Goal: Information Seeking & Learning: Learn about a topic

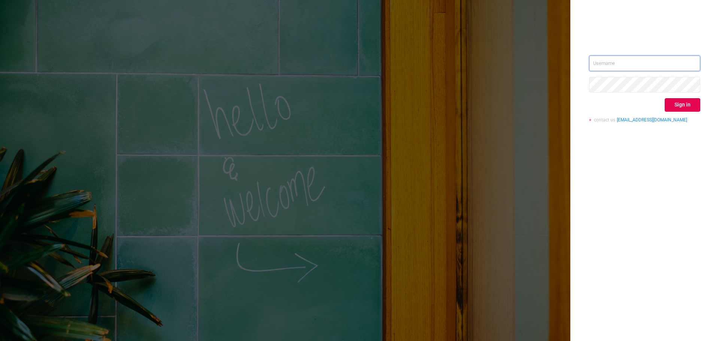
click at [644, 63] on input "text" at bounding box center [644, 63] width 111 height 16
type input "[EMAIL_ADDRESS][DOMAIN_NAME]"
click at [598, 149] on div "[EMAIL_ADDRESS][DOMAIN_NAME] Sign in contact us [EMAIL_ADDRESS][DOMAIN_NAME]" at bounding box center [644, 170] width 149 height 341
click at [681, 103] on button "Sign in" at bounding box center [683, 104] width 36 height 13
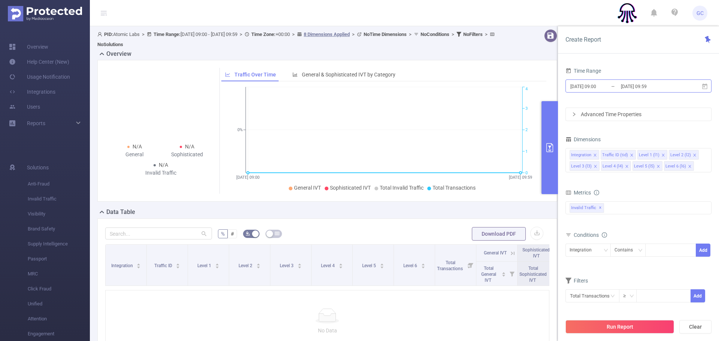
click at [594, 85] on input "[DATE] 09:00" at bounding box center [600, 86] width 61 height 10
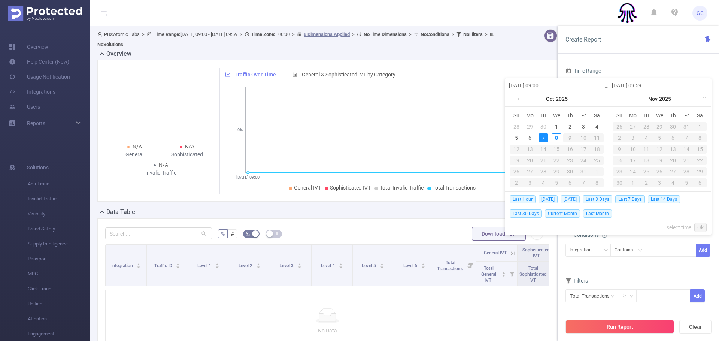
click at [573, 200] on span "[DATE]" at bounding box center [570, 199] width 19 height 8
type input "[DATE] 00:00"
type input "[DATE] 23:59"
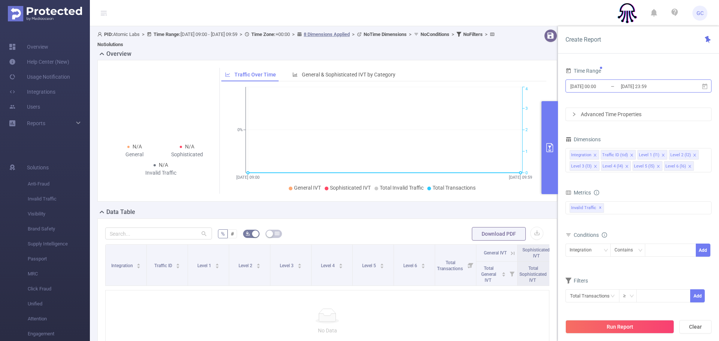
click at [604, 87] on input "[DATE] 00:00" at bounding box center [600, 86] width 61 height 10
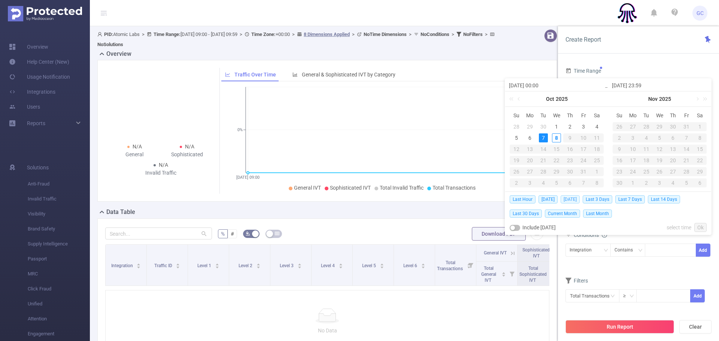
click at [574, 198] on span "[DATE]" at bounding box center [570, 199] width 19 height 8
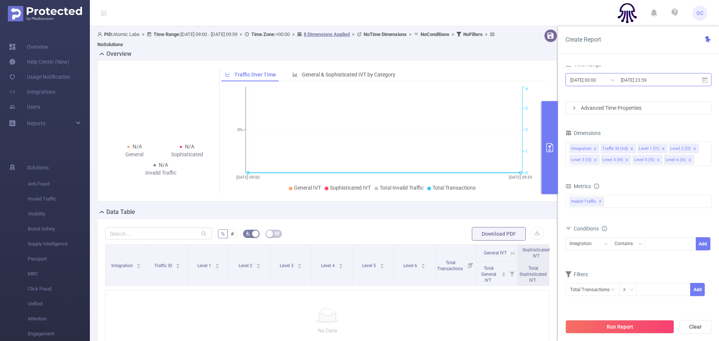
click at [594, 80] on input "[DATE] 00:00" at bounding box center [600, 80] width 61 height 10
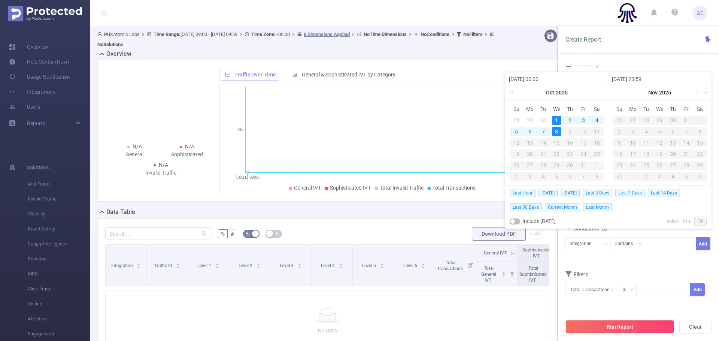
click at [632, 192] on span "Last 7 Days" at bounding box center [630, 193] width 30 height 8
type input "[DATE] 00:00"
type input "[DATE] 23:59"
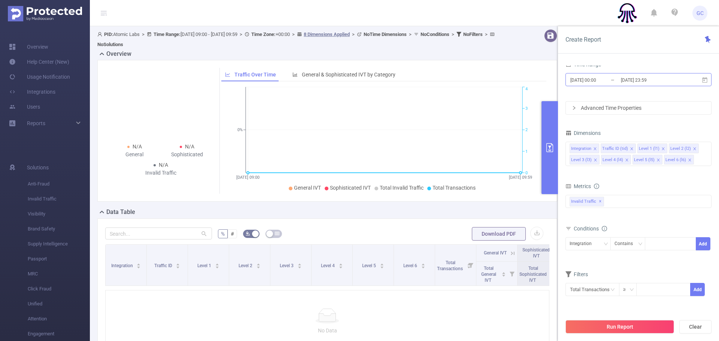
click at [595, 79] on input "[DATE] 00:00" at bounding box center [600, 80] width 61 height 10
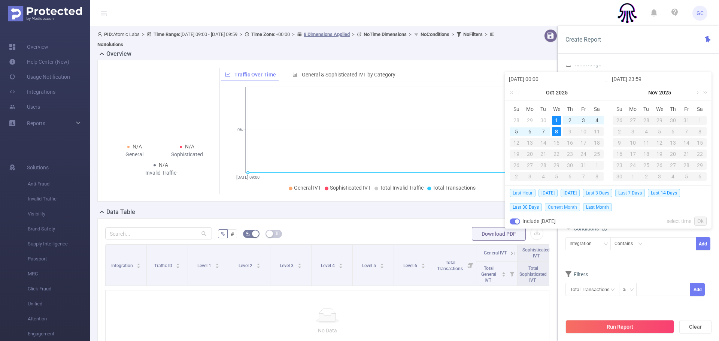
click at [561, 208] on span "Current Month" at bounding box center [562, 207] width 35 height 8
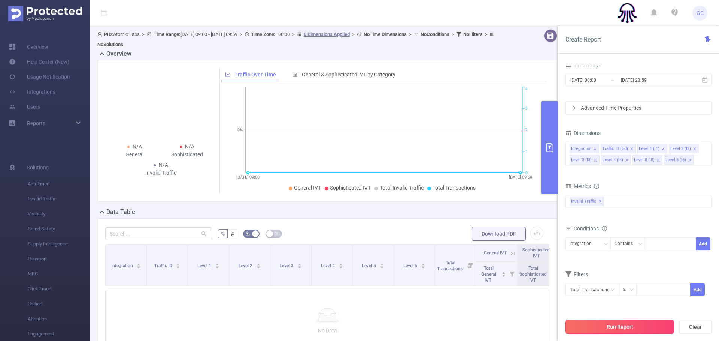
click at [613, 325] on button "Run Report" at bounding box center [619, 326] width 109 height 13
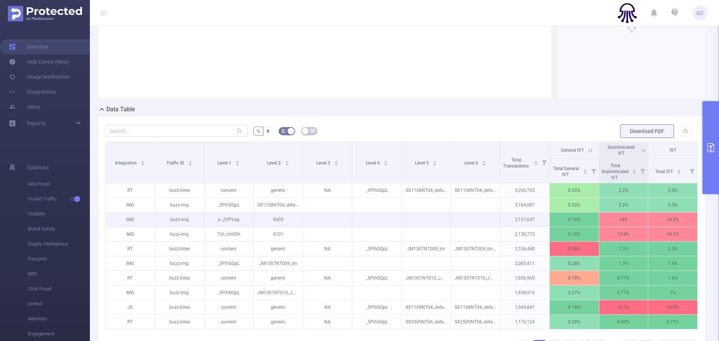
scroll to position [96, 0]
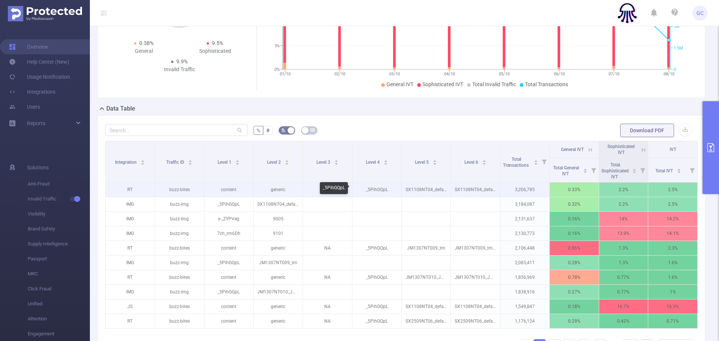
click at [376, 189] on p "_5PihGQpL" at bounding box center [376, 189] width 49 height 14
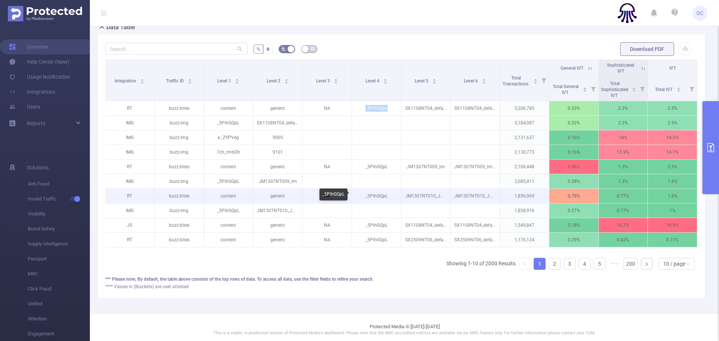
scroll to position [182, 0]
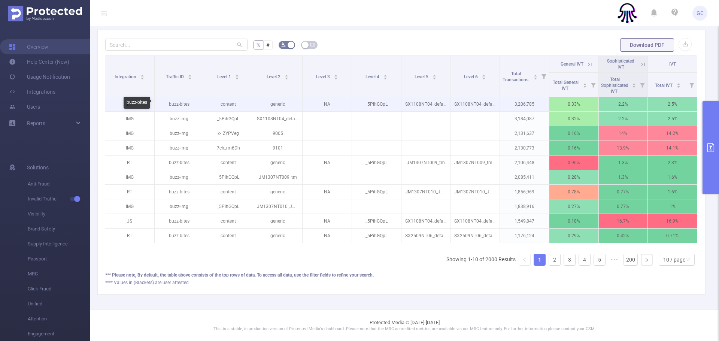
click at [185, 104] on p "buzz-bites" at bounding box center [179, 104] width 49 height 14
click at [373, 103] on p "_5PihGQpL" at bounding box center [376, 104] width 49 height 14
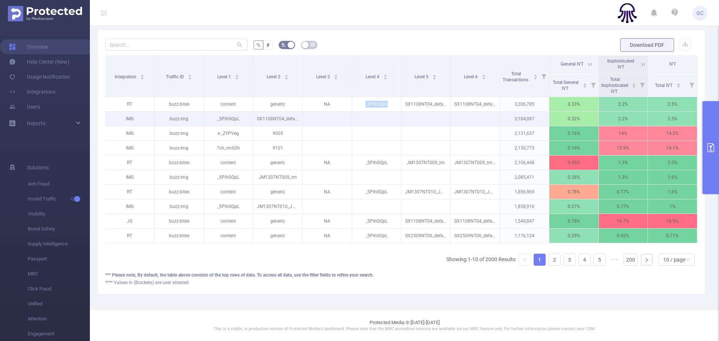
copy p "_5PihGQpL"
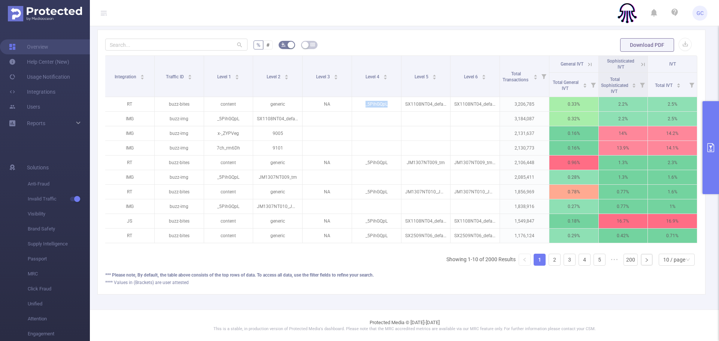
click at [708, 144] on icon "primary" at bounding box center [710, 147] width 9 height 9
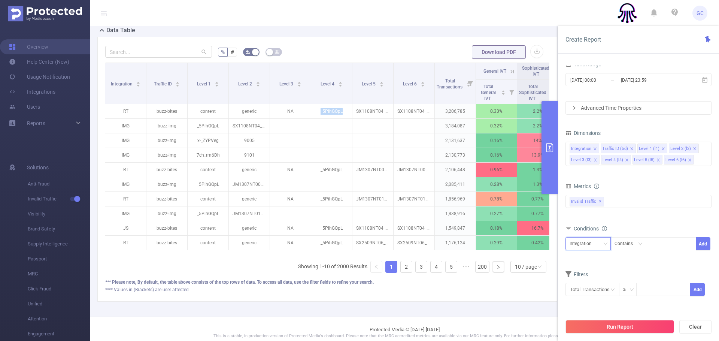
click at [601, 243] on div "Integration" at bounding box center [588, 243] width 37 height 12
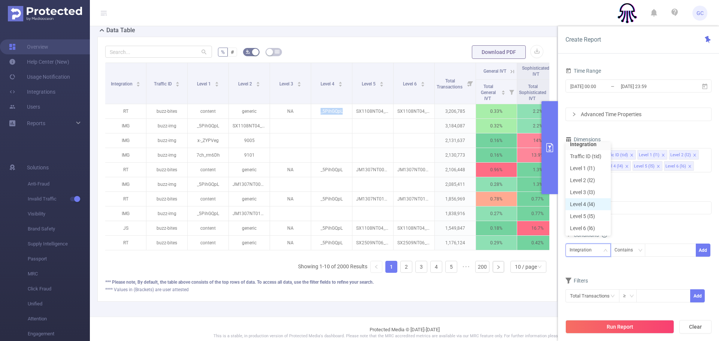
click at [580, 204] on li "Level 4 (l4)" at bounding box center [587, 204] width 45 height 12
click at [652, 253] on div at bounding box center [670, 250] width 43 height 12
paste input "_5PihGQpL"
type input "_5PihGQpL"
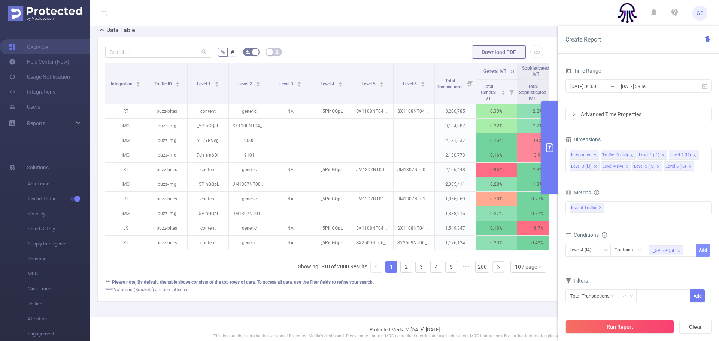
click at [704, 249] on button "Add" at bounding box center [703, 249] width 15 height 13
click at [623, 326] on button "Run Report" at bounding box center [619, 326] width 109 height 13
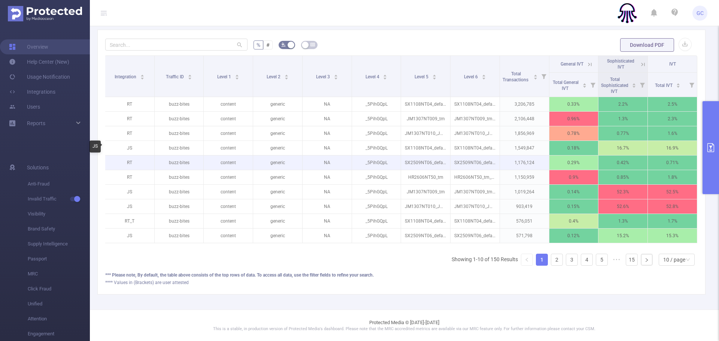
scroll to position [0, 1]
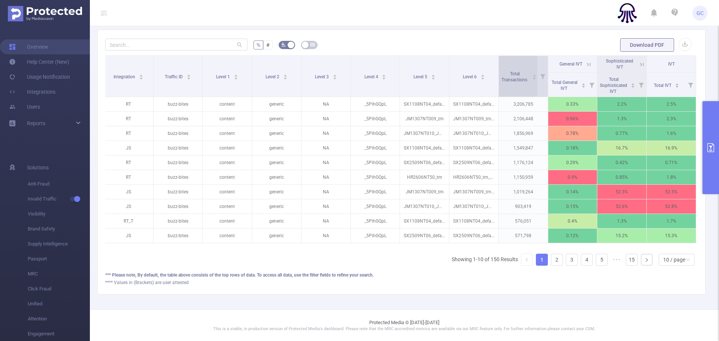
click at [535, 76] on icon "icon: caret-up" at bounding box center [534, 76] width 3 height 2
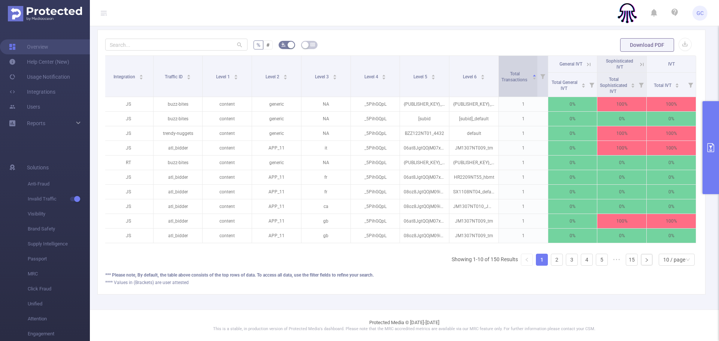
click at [535, 76] on icon "icon: caret-up" at bounding box center [534, 76] width 3 height 2
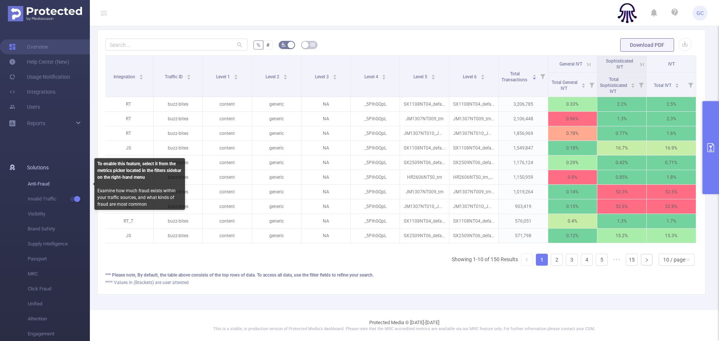
click at [45, 185] on span "Anti-Fraud" at bounding box center [59, 183] width 62 height 15
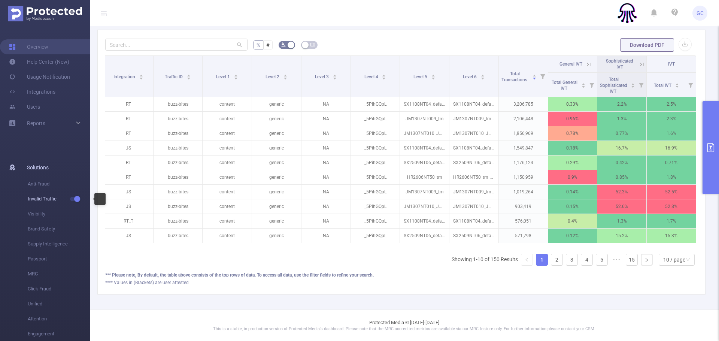
click at [76, 200] on button "button" at bounding box center [75, 199] width 10 height 4
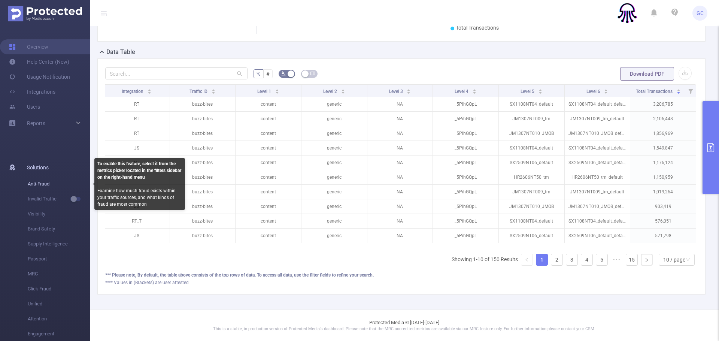
click at [47, 185] on span "Anti-Fraud" at bounding box center [59, 183] width 62 height 15
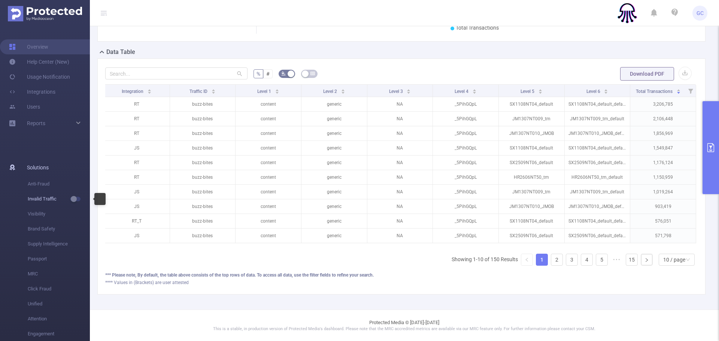
click at [75, 198] on button "button" at bounding box center [75, 199] width 10 height 4
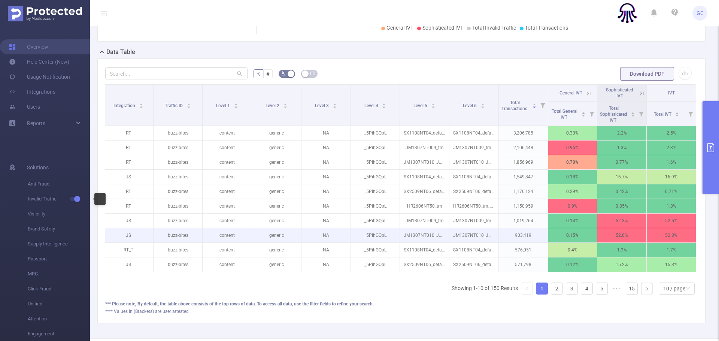
scroll to position [182, 0]
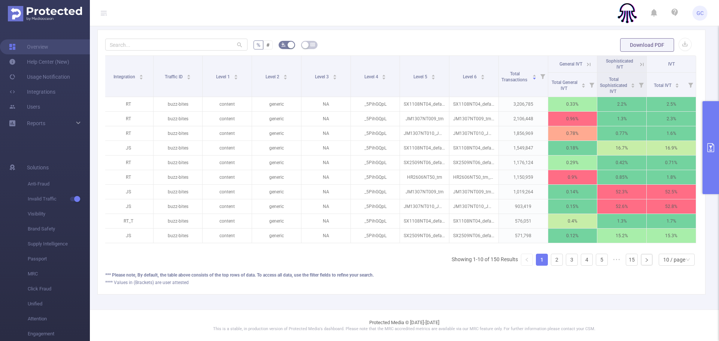
click at [713, 147] on icon "primary" at bounding box center [710, 147] width 9 height 9
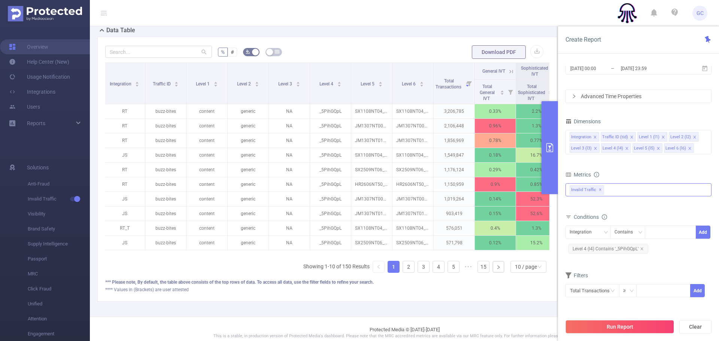
click at [611, 186] on div "Invalid Traffic ✕" at bounding box center [638, 189] width 146 height 13
click at [577, 192] on span at bounding box center [578, 193] width 6 height 6
drag, startPoint x: 571, startPoint y: 206, endPoint x: 576, endPoint y: 208, distance: 5.2
click at [571, 206] on icon "icon: caret-down" at bounding box center [570, 206] width 4 height 4
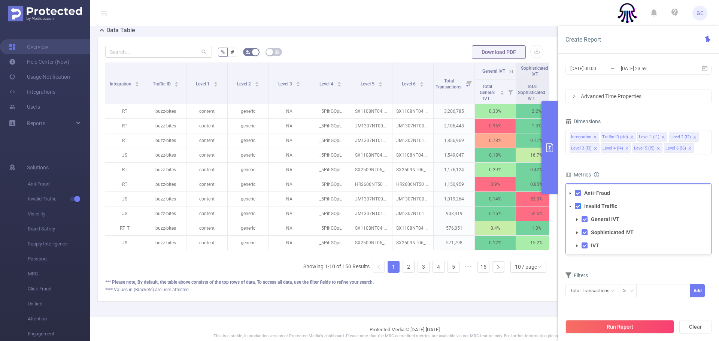
click at [579, 207] on span at bounding box center [578, 206] width 6 height 6
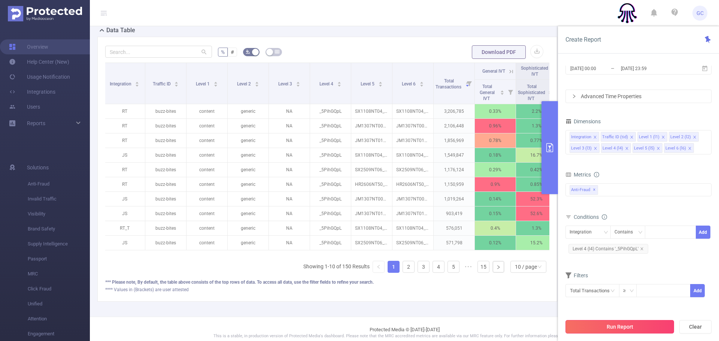
click at [613, 328] on button "Run Report" at bounding box center [619, 326] width 109 height 13
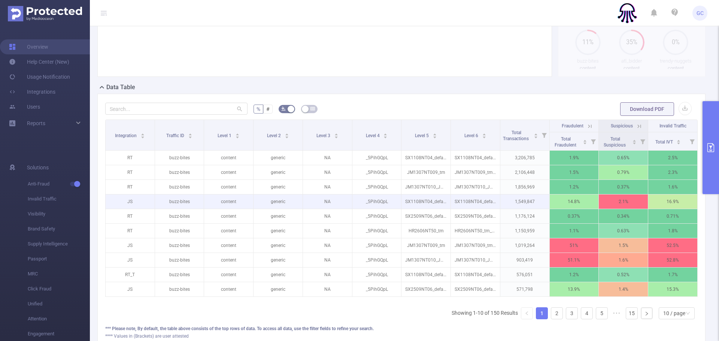
scroll to position [163, 0]
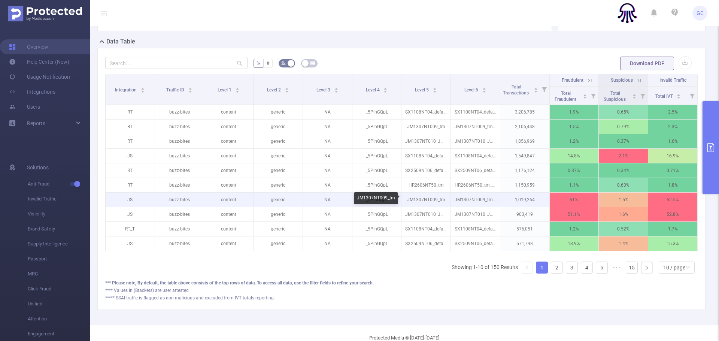
click at [425, 197] on p "JM1307NT009_tm" at bounding box center [425, 199] width 49 height 14
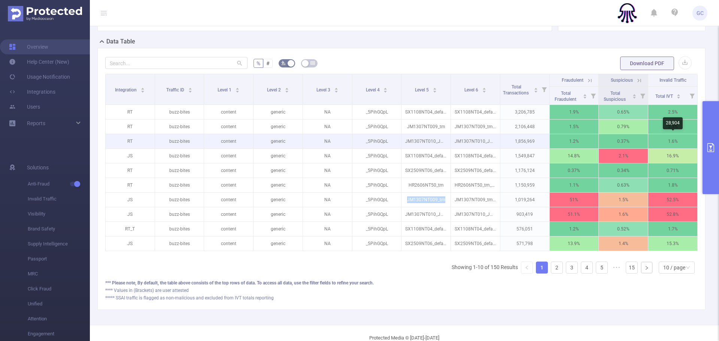
scroll to position [0, 1]
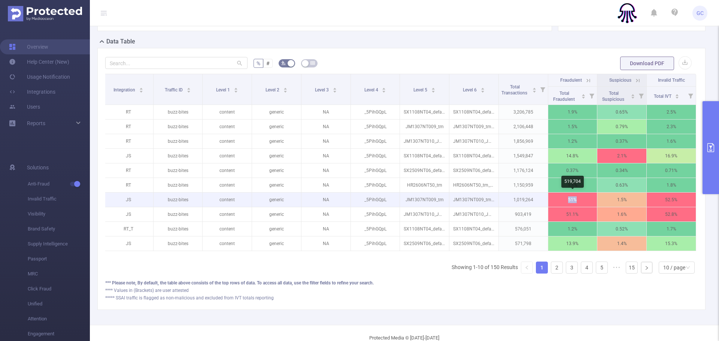
drag, startPoint x: 568, startPoint y: 198, endPoint x: 580, endPoint y: 198, distance: 12.0
click at [580, 198] on p "51%" at bounding box center [572, 199] width 49 height 14
click at [572, 199] on p "51%" at bounding box center [572, 199] width 49 height 14
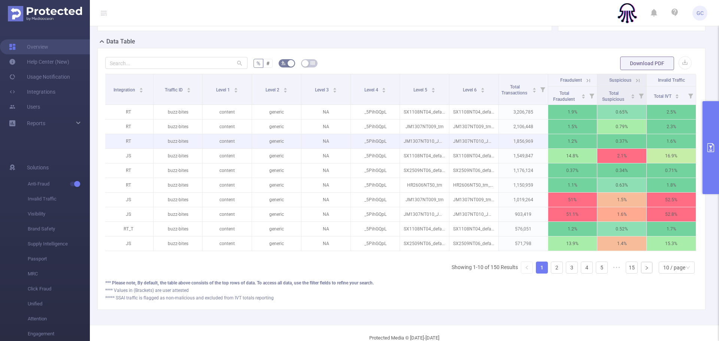
click at [519, 140] on p "1,856,969" at bounding box center [523, 141] width 49 height 14
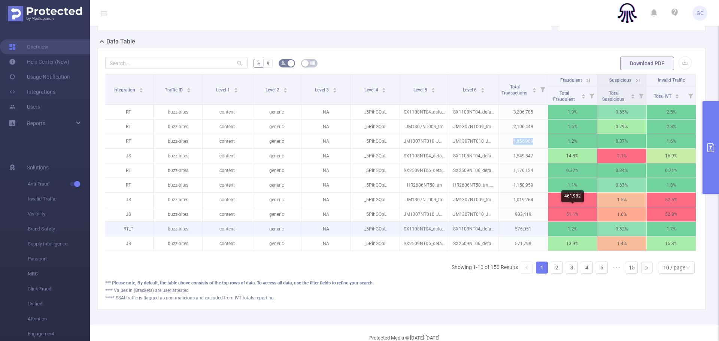
scroll to position [179, 0]
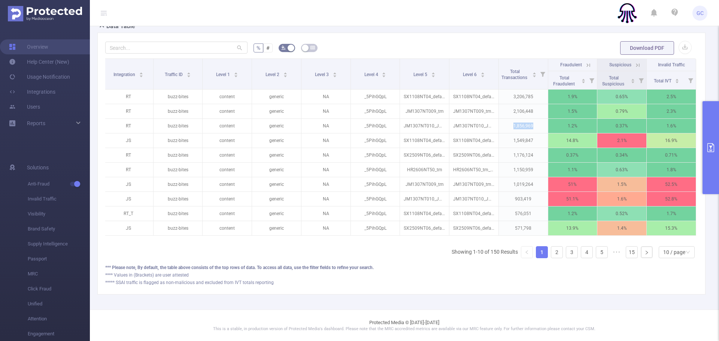
click at [710, 146] on icon "primary" at bounding box center [710, 147] width 7 height 9
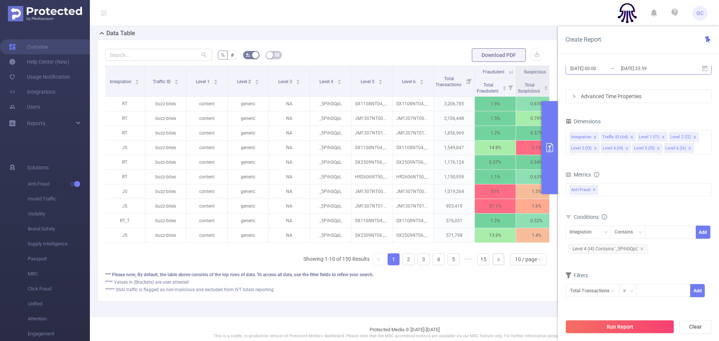
click at [604, 65] on input "[DATE] 00:00" at bounding box center [600, 68] width 61 height 10
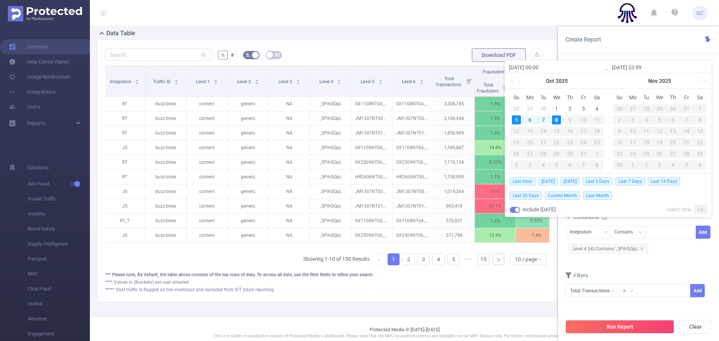
drag, startPoint x: 601, startPoint y: 182, endPoint x: 608, endPoint y: 183, distance: 6.9
click at [601, 182] on span "Last 3 Days" at bounding box center [598, 181] width 30 height 8
type input "[DATE] 00:00"
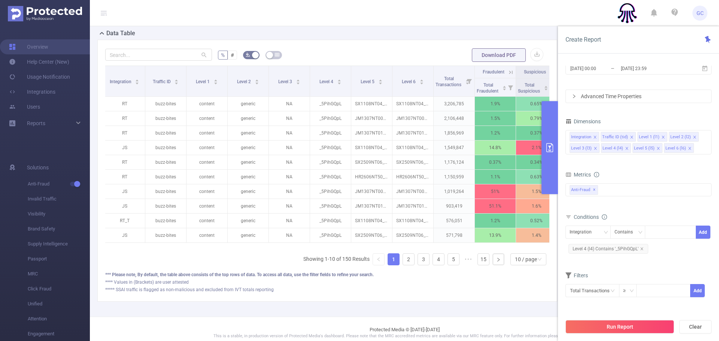
click at [632, 325] on button "Run Report" at bounding box center [619, 326] width 109 height 13
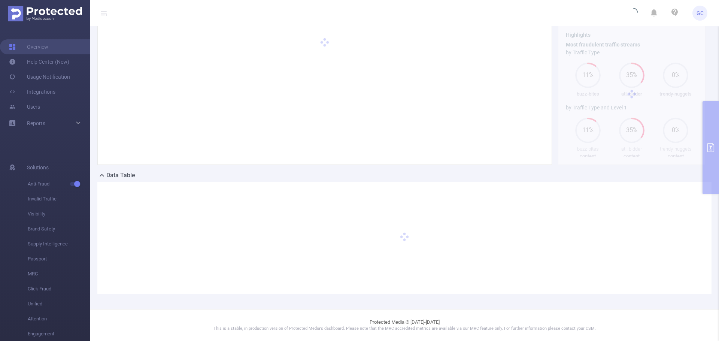
scroll to position [29, 0]
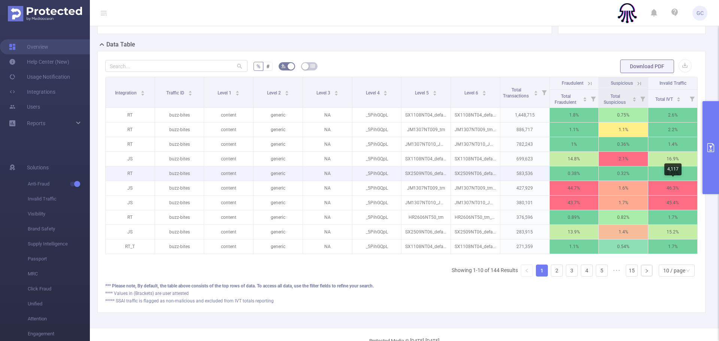
scroll to position [161, 0]
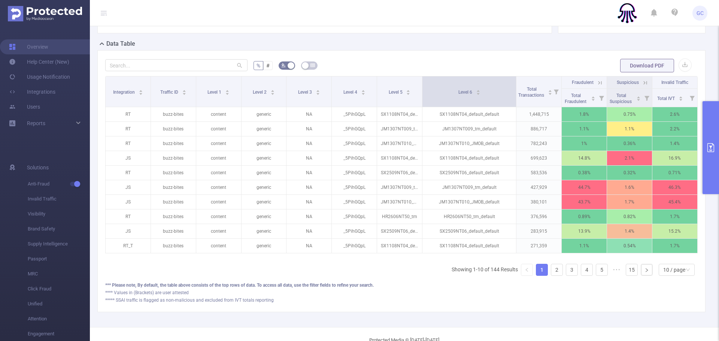
drag, startPoint x: 503, startPoint y: 96, endPoint x: 516, endPoint y: 96, distance: 13.1
click at [516, 96] on span at bounding box center [516, 91] width 4 height 30
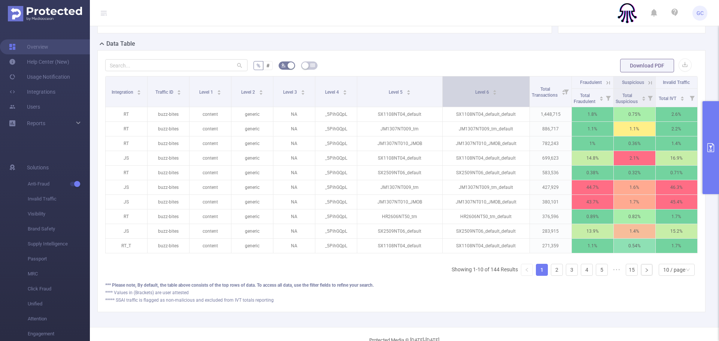
drag, startPoint x: 422, startPoint y: 85, endPoint x: 444, endPoint y: 86, distance: 22.9
click at [444, 86] on tr "Integration Traffic ID Level 1 Level 2 Level 3 Level 4 Level 5 Level 6 Total Tr…" at bounding box center [402, 82] width 592 height 12
click at [711, 150] on icon "primary" at bounding box center [710, 147] width 9 height 9
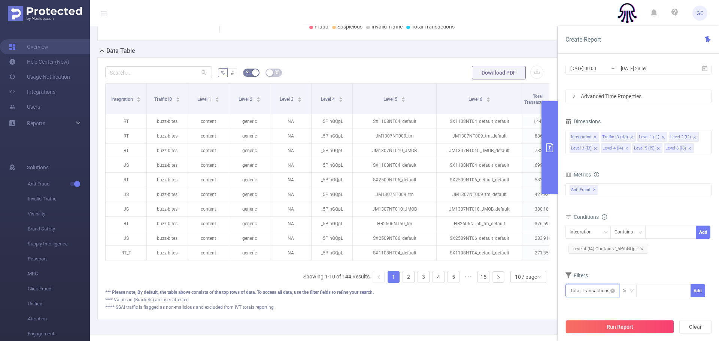
click at [596, 289] on input "text" at bounding box center [592, 290] width 54 height 13
click at [580, 232] on li "Anti-Fraud" at bounding box center [592, 234] width 54 height 12
click at [627, 222] on li "Fraudulent" at bounding box center [640, 222] width 45 height 12
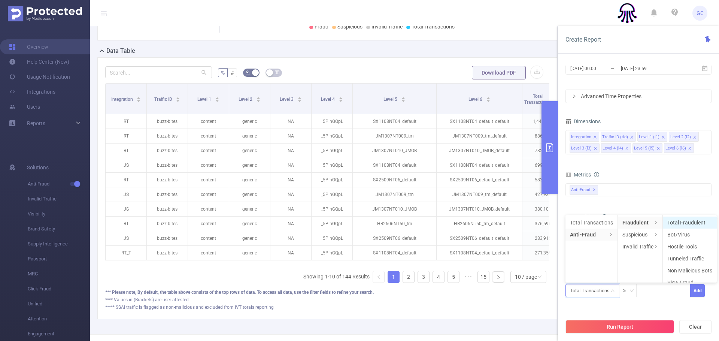
click at [671, 221] on li "Total Fraudulent" at bounding box center [690, 222] width 54 height 12
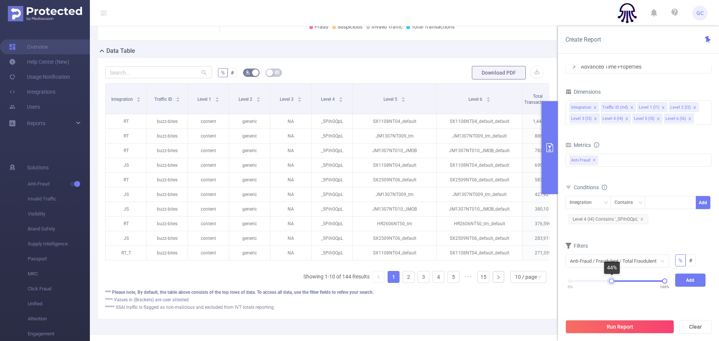
drag, startPoint x: 568, startPoint y: 281, endPoint x: 630, endPoint y: 281, distance: 61.4
click at [611, 280] on div at bounding box center [611, 280] width 5 height 5
drag, startPoint x: 663, startPoint y: 279, endPoint x: 667, endPoint y: 280, distance: 3.8
click at [667, 279] on div "0% 100%" at bounding box center [617, 281] width 104 height 4
click at [614, 324] on button "Run Report" at bounding box center [619, 326] width 109 height 13
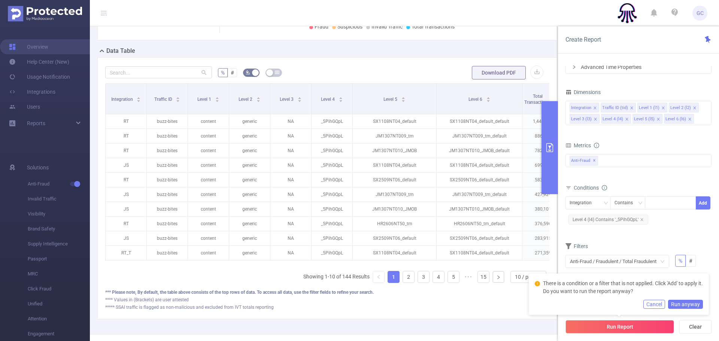
drag, startPoint x: 682, startPoint y: 245, endPoint x: 681, endPoint y: 258, distance: 13.5
click at [682, 245] on div "Filters" at bounding box center [638, 247] width 146 height 12
drag, startPoint x: 661, startPoint y: 306, endPoint x: 676, endPoint y: 309, distance: 15.1
click at [662, 306] on button "Cancel" at bounding box center [654, 304] width 22 height 9
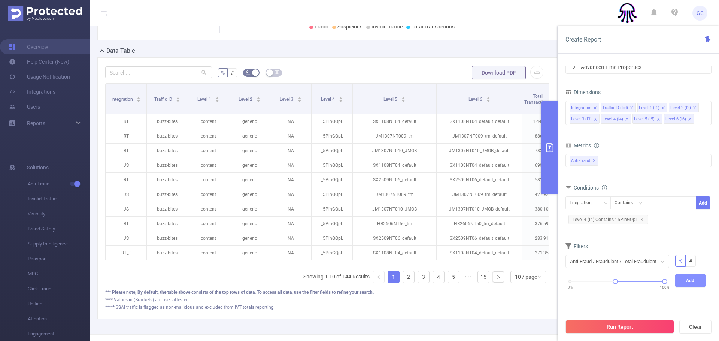
drag, startPoint x: 685, startPoint y: 279, endPoint x: 682, endPoint y: 287, distance: 8.6
click at [685, 280] on button "Add" at bounding box center [690, 280] width 31 height 13
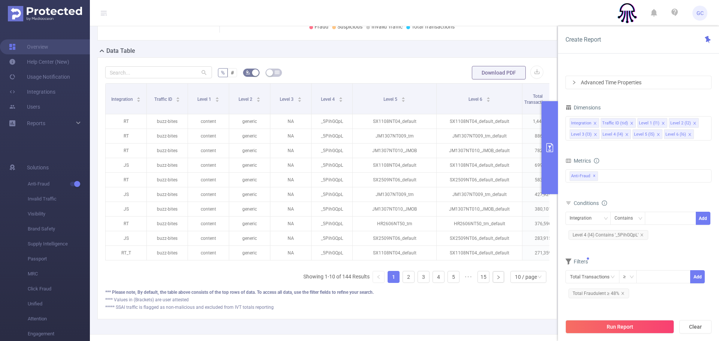
drag, startPoint x: 611, startPoint y: 325, endPoint x: 620, endPoint y: 326, distance: 9.0
click at [611, 325] on button "Run Report" at bounding box center [619, 326] width 109 height 13
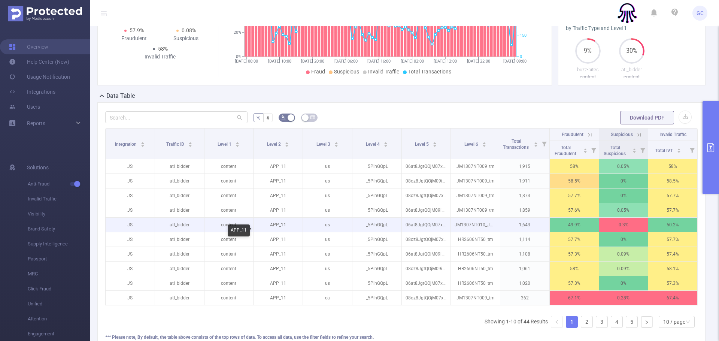
scroll to position [0, 1]
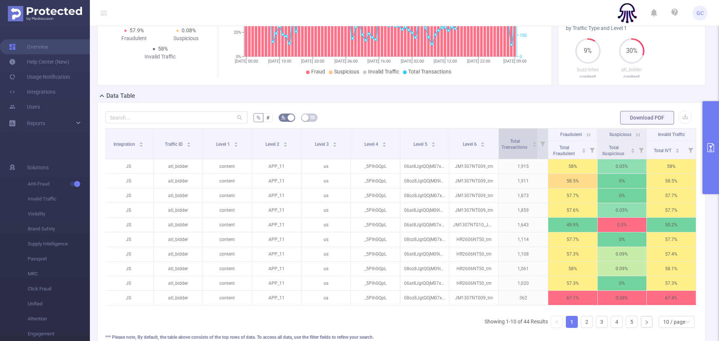
click at [534, 145] on icon "icon: caret-up" at bounding box center [534, 143] width 4 height 4
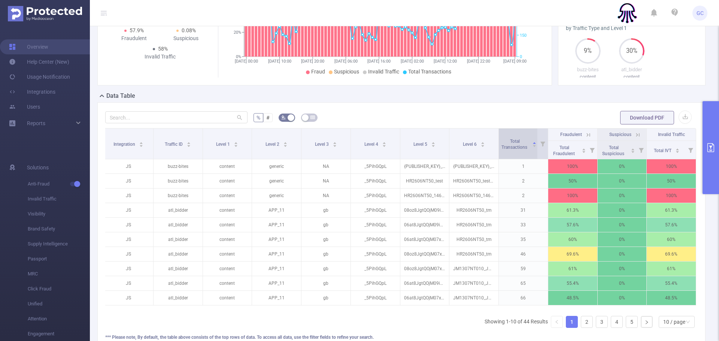
click at [534, 145] on icon "icon: caret-up" at bounding box center [534, 143] width 4 height 4
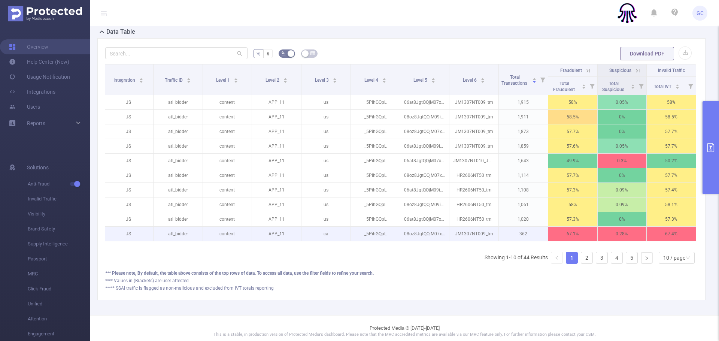
scroll to position [186, 0]
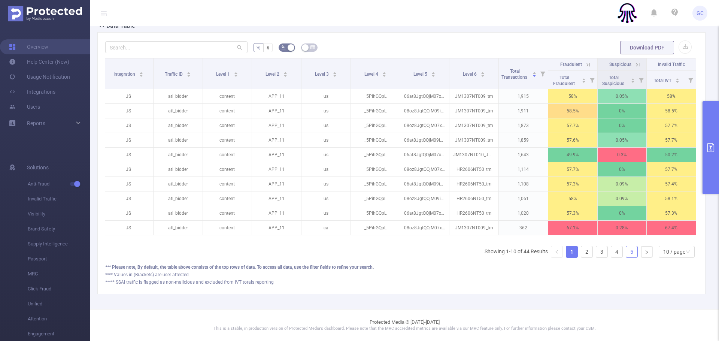
click at [631, 252] on link "5" at bounding box center [631, 251] width 11 height 11
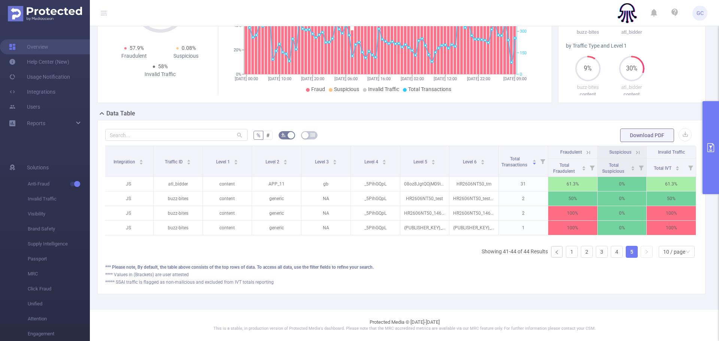
scroll to position [98, 0]
click at [620, 253] on link "4" at bounding box center [616, 251] width 11 height 11
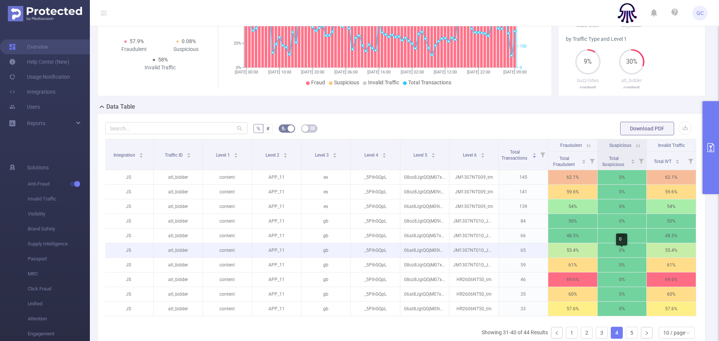
click at [601, 251] on p "0%" at bounding box center [622, 250] width 49 height 14
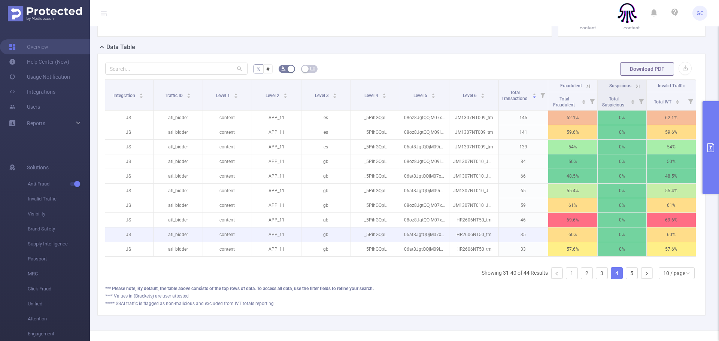
scroll to position [186, 0]
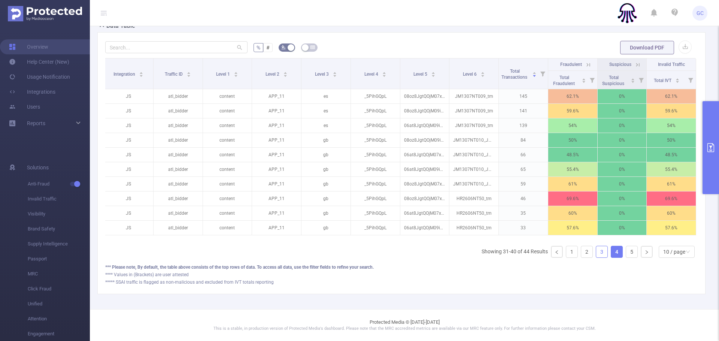
click at [598, 252] on link "3" at bounding box center [601, 251] width 11 height 11
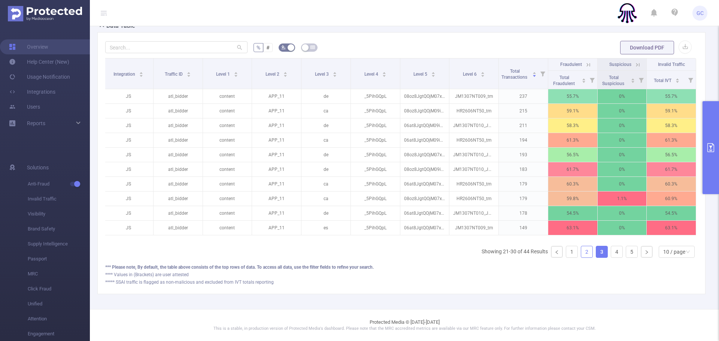
click at [584, 255] on link "2" at bounding box center [586, 251] width 11 height 11
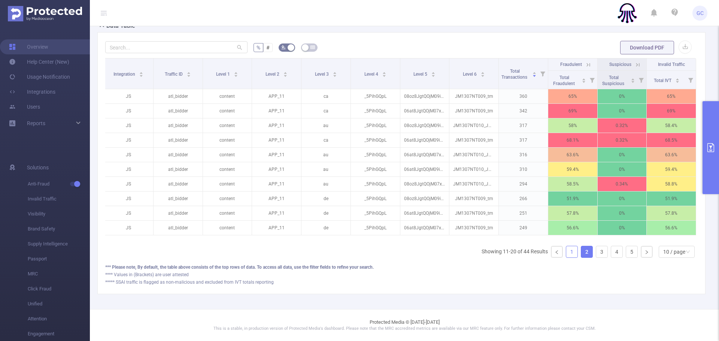
click at [571, 252] on link "1" at bounding box center [571, 251] width 11 height 11
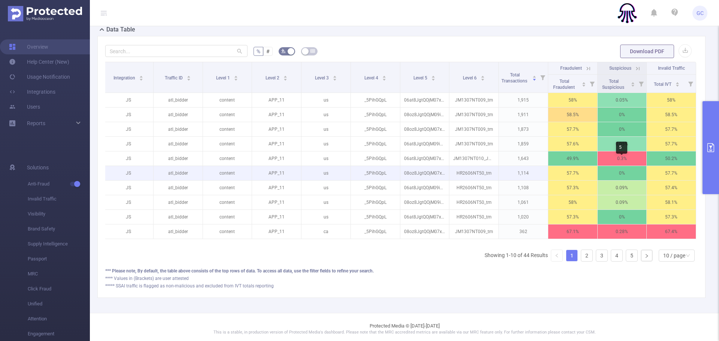
scroll to position [172, 0]
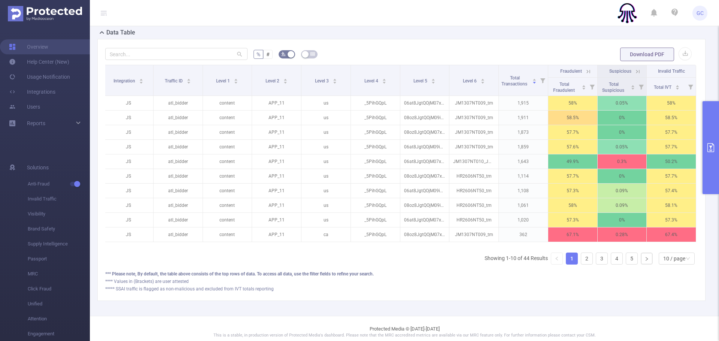
click at [713, 146] on icon "primary" at bounding box center [710, 147] width 9 height 9
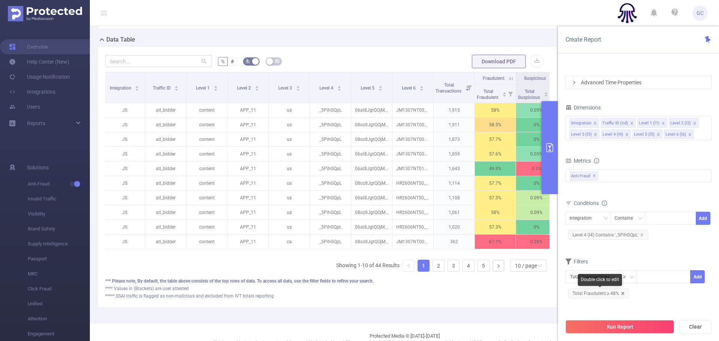
click at [621, 293] on icon "icon: close" at bounding box center [623, 293] width 4 height 4
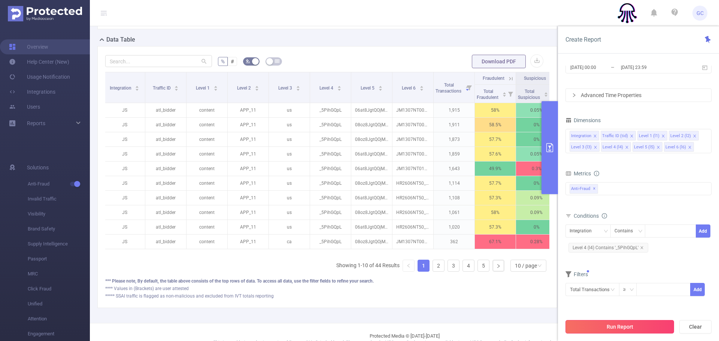
click at [624, 325] on button "Run Report" at bounding box center [619, 326] width 109 height 13
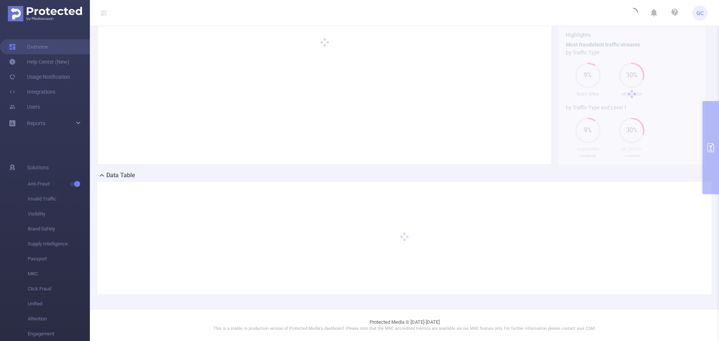
scroll to position [29, 0]
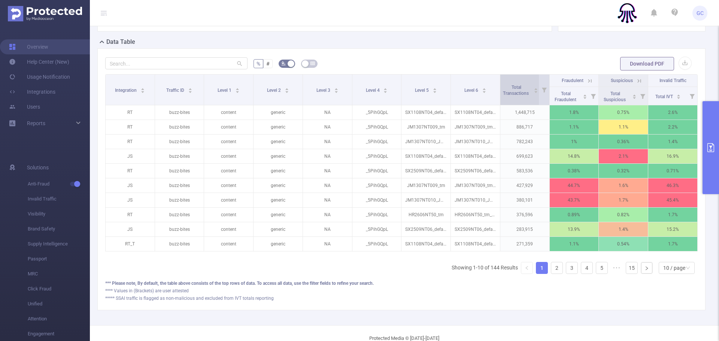
scroll to position [171, 0]
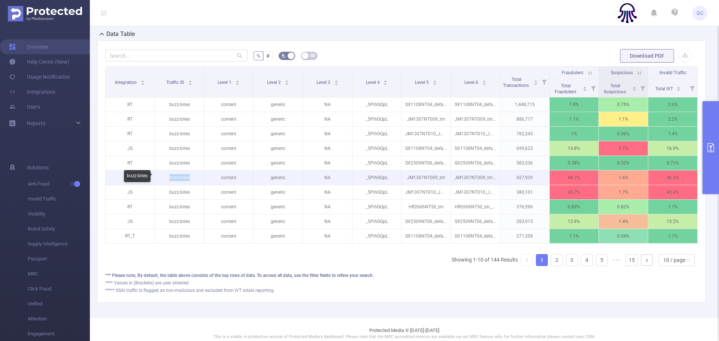
drag, startPoint x: 169, startPoint y: 176, endPoint x: 193, endPoint y: 176, distance: 23.6
click at [193, 176] on p "buzz-bites" at bounding box center [179, 177] width 49 height 14
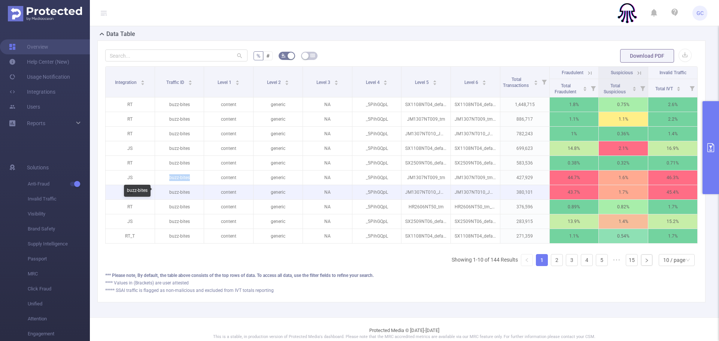
copy p "buzz-bites"
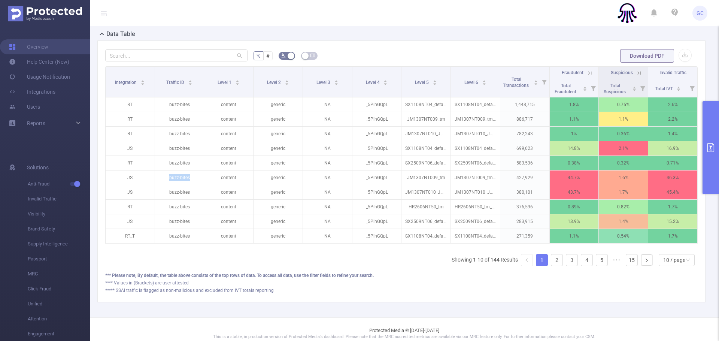
drag, startPoint x: 711, startPoint y: 144, endPoint x: 708, endPoint y: 146, distance: 4.0
click at [711, 144] on icon "primary" at bounding box center [710, 147] width 9 height 9
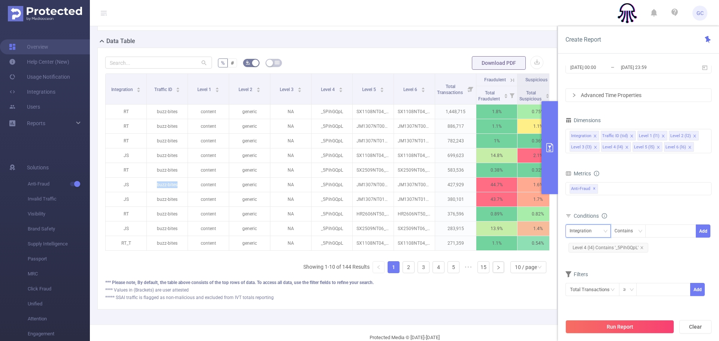
click at [574, 230] on div "Integration" at bounding box center [583, 231] width 27 height 12
click at [584, 257] on li "Traffic ID (tid)" at bounding box center [587, 257] width 45 height 12
click at [664, 230] on div at bounding box center [670, 231] width 43 height 12
paste input "buzz-bites"
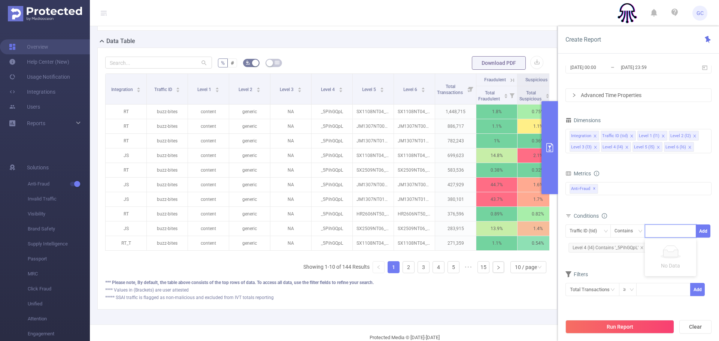
type input "buzz-bites"
click at [703, 230] on button "Add" at bounding box center [703, 230] width 15 height 13
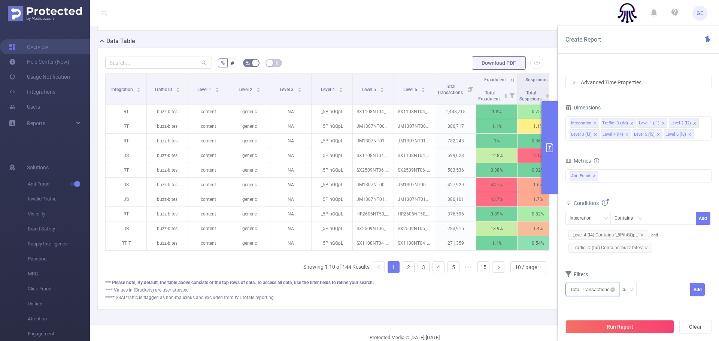
click at [598, 291] on input "text" at bounding box center [592, 289] width 54 height 13
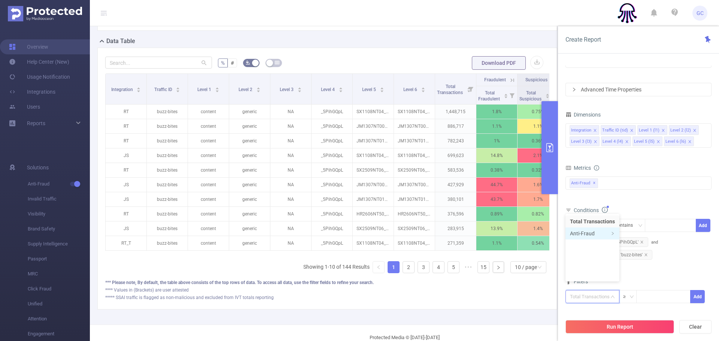
click at [585, 234] on li "Anti-Fraud" at bounding box center [592, 233] width 54 height 12
click at [630, 230] on li "Fraudulent" at bounding box center [640, 228] width 45 height 12
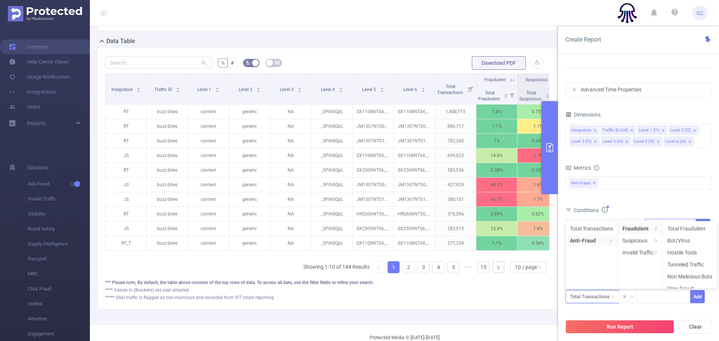
click at [686, 230] on li "Total Fraudulent" at bounding box center [690, 228] width 54 height 12
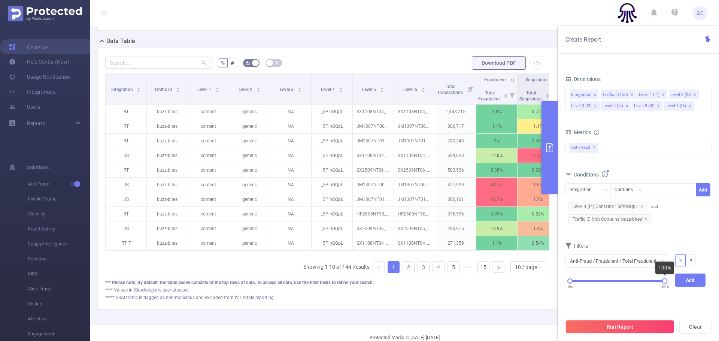
drag, startPoint x: 664, startPoint y: 282, endPoint x: 606, endPoint y: 280, distance: 57.7
click at [664, 280] on div at bounding box center [664, 280] width 5 height 5
drag, startPoint x: 664, startPoint y: 280, endPoint x: 621, endPoint y: 280, distance: 43.1
click at [621, 280] on div at bounding box center [620, 280] width 5 height 5
click at [688, 278] on button "Add" at bounding box center [690, 279] width 31 height 13
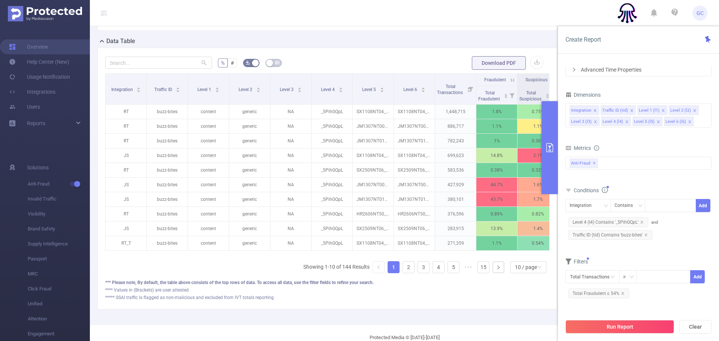
drag, startPoint x: 628, startPoint y: 324, endPoint x: 643, endPoint y: 323, distance: 14.3
click at [628, 324] on button "Run Report" at bounding box center [619, 326] width 109 height 13
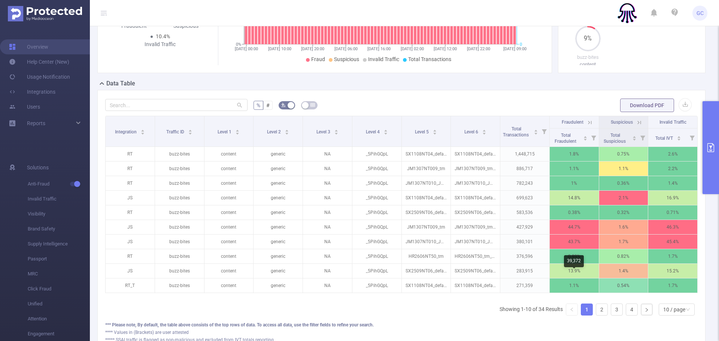
scroll to position [122, 0]
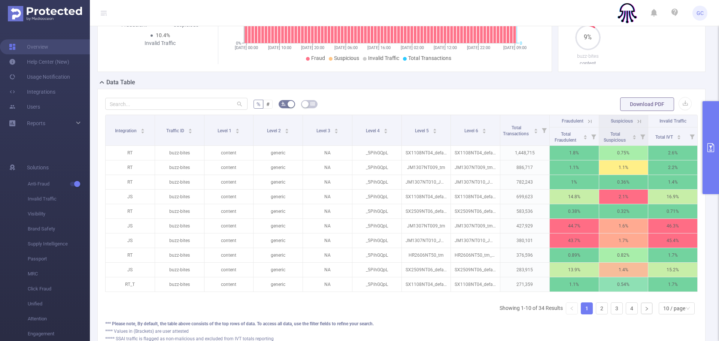
click at [711, 147] on icon "primary" at bounding box center [710, 147] width 7 height 9
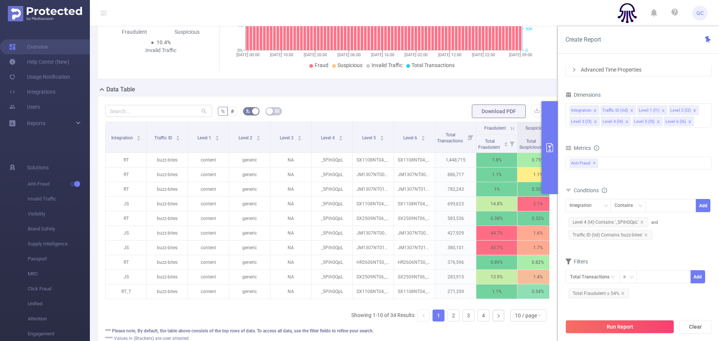
click at [424, 104] on form "% # Download PDF" at bounding box center [327, 111] width 444 height 15
click at [542, 40] on icon "[DATE] 00:00 [DATE] 10:00 [DATE] 20:00 [DATE] 06:00 [DATE] 16:00 [DATE] 02:00 […" at bounding box center [383, 17] width 325 height 109
drag, startPoint x: 543, startPoint y: 88, endPoint x: 542, endPoint y: 115, distance: 27.7
click at [543, 88] on div "Data Table" at bounding box center [330, 90] width 466 height 10
click at [549, 144] on icon "primary" at bounding box center [549, 147] width 9 height 9
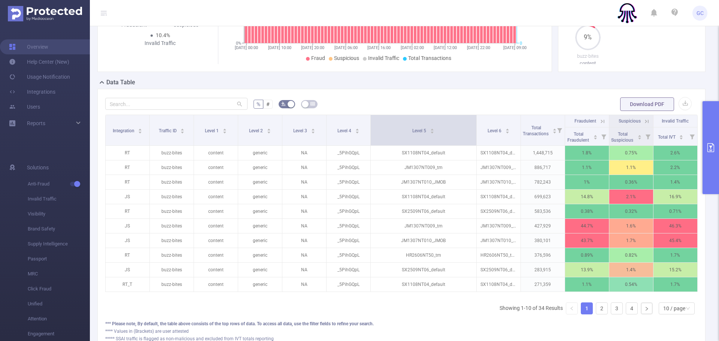
drag, startPoint x: 450, startPoint y: 140, endPoint x: 475, endPoint y: 143, distance: 25.2
click at [477, 127] on tr "Integration Traffic ID Level 1 Level 2 Level 3 Level 4 Level 5 Level 6 Total Tr…" at bounding box center [402, 121] width 592 height 12
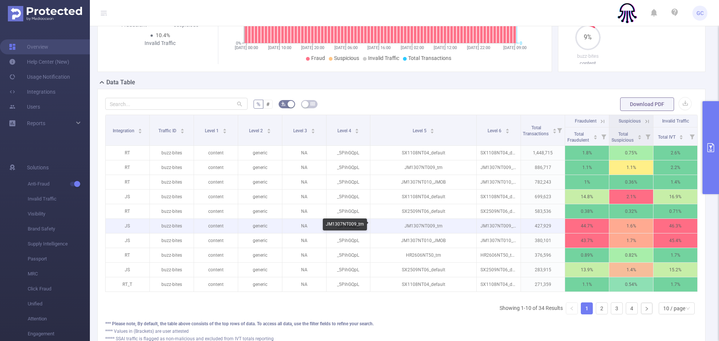
click at [419, 225] on p "JM1307NT009_tm" at bounding box center [423, 226] width 106 height 14
copy p "JM1307NT009_tm"
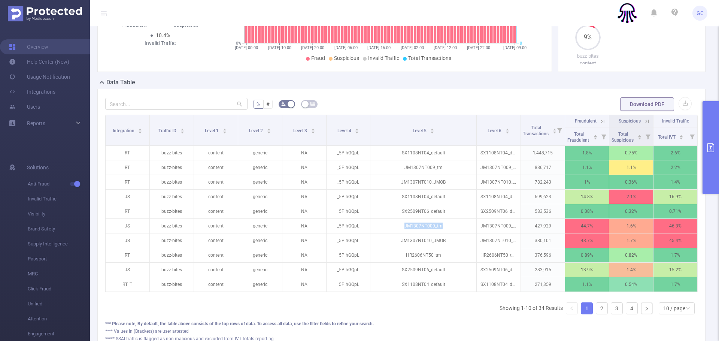
click at [712, 149] on icon "primary" at bounding box center [710, 147] width 9 height 9
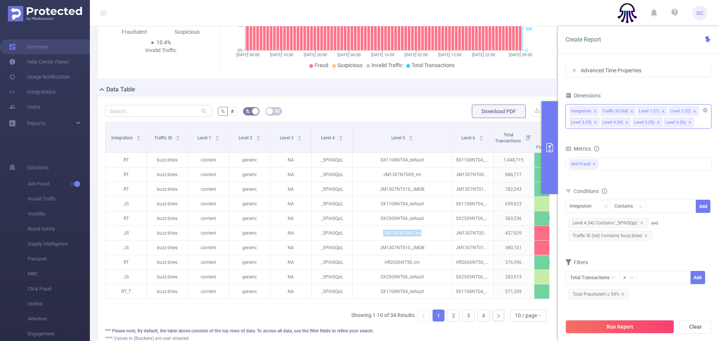
click at [699, 122] on div "Integration Traffic ID (tid) Level 1 (l1) Level 2 (l2) Level 3 (l3) Level 4 (l4…" at bounding box center [638, 116] width 146 height 24
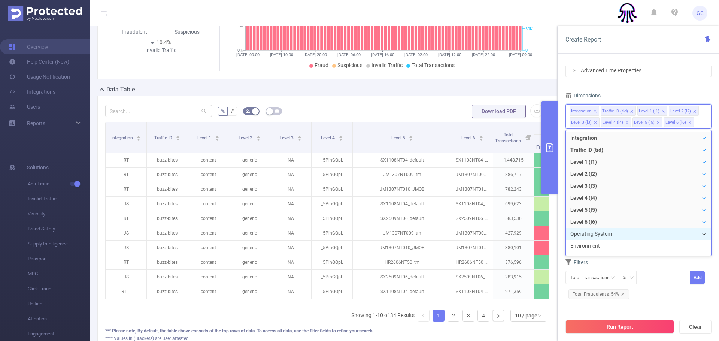
scroll to position [22, 0]
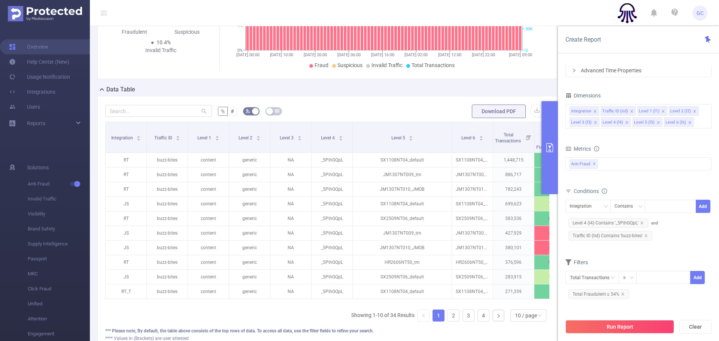
click at [641, 88] on div "Time Range [DATE] 00:00 _ [DATE] 23:59 Advanced Time Properties Dimensions Inte…" at bounding box center [638, 164] width 146 height 285
click at [588, 203] on div "Integration" at bounding box center [583, 206] width 27 height 12
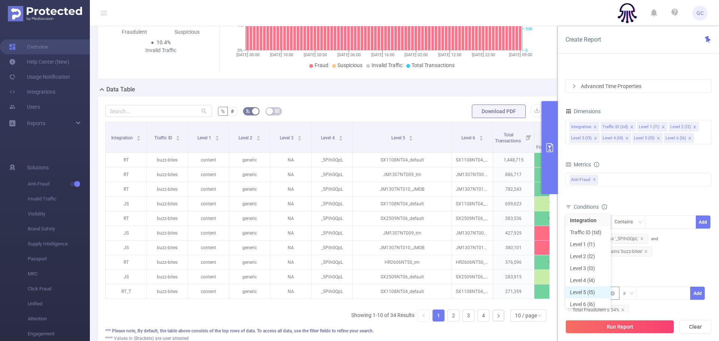
click at [594, 289] on li "Level 5 (l5)" at bounding box center [587, 292] width 45 height 12
click at [657, 219] on div at bounding box center [670, 222] width 43 height 12
paste input "JM1307NT009_tm"
type input "JM1307NT009_tm"
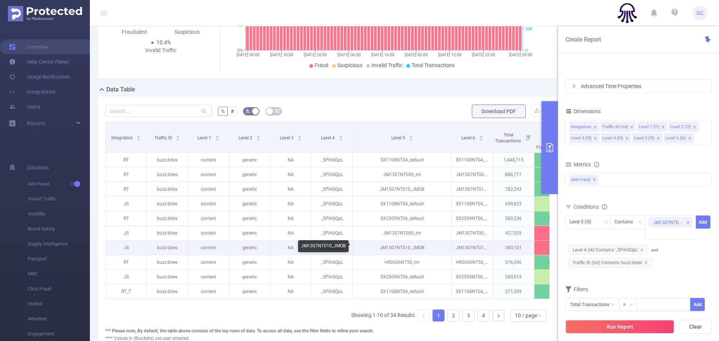
click at [394, 246] on p "JM1307NT010_JMOB" at bounding box center [402, 247] width 99 height 14
copy p "JM1307NT010_JMOB"
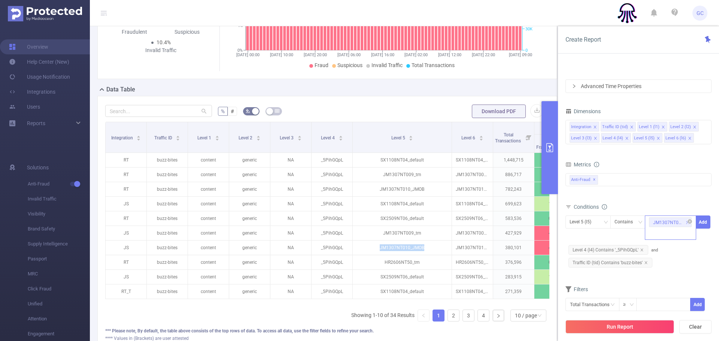
click at [670, 236] on div "JM1307NT009_tm" at bounding box center [670, 227] width 51 height 24
paste input "JM1307NT010_JMOB"
type input "JM1307NT010_JMOB"
click at [704, 220] on button "Add" at bounding box center [703, 221] width 15 height 13
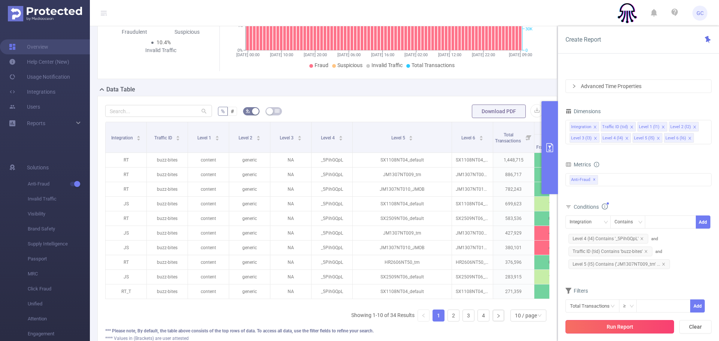
click at [627, 326] on button "Run Report" at bounding box center [619, 326] width 109 height 13
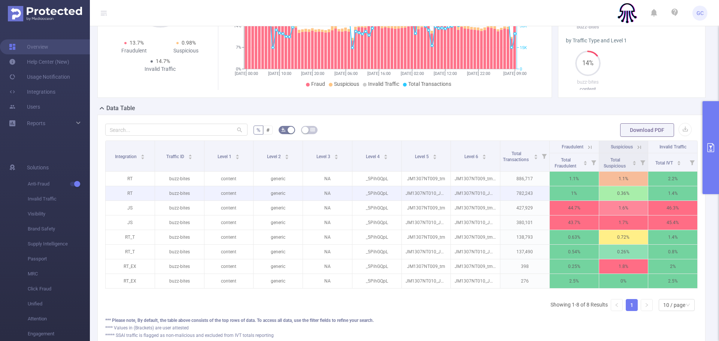
scroll to position [97, 0]
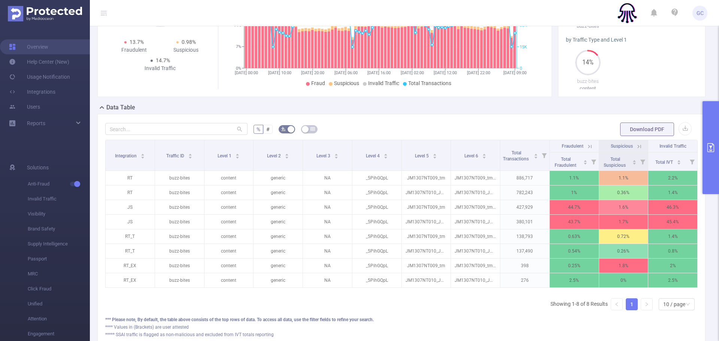
click at [713, 145] on icon "primary" at bounding box center [710, 147] width 7 height 9
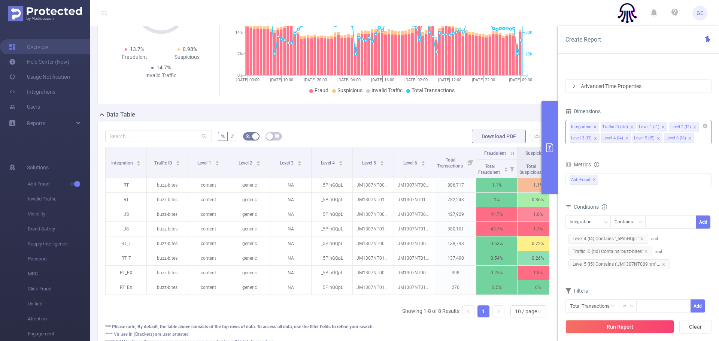
click at [699, 139] on div "Integration Traffic ID (tid) Level 1 (l1) Level 2 (l2) Level 3 (l3) Level 4 (l4…" at bounding box center [638, 132] width 146 height 24
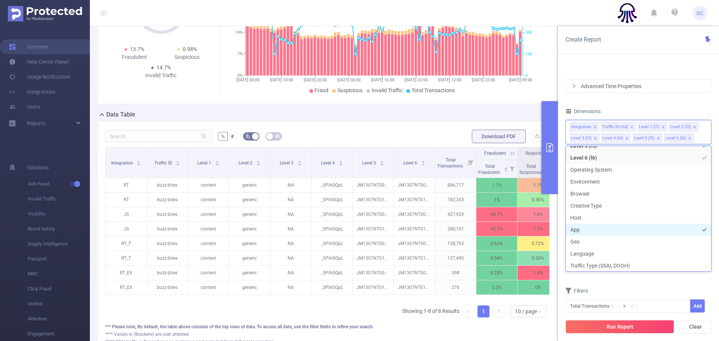
scroll to position [79, 0]
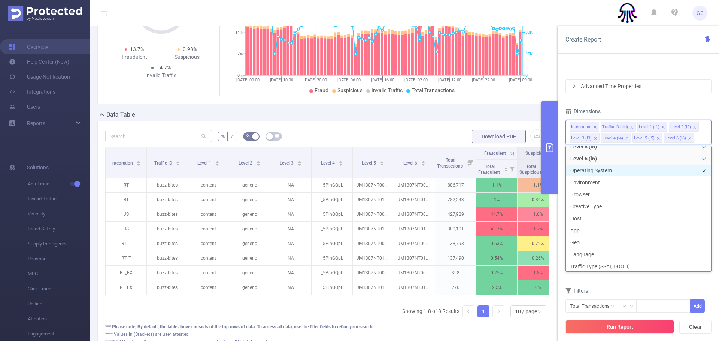
click at [596, 171] on li "Operating System" at bounding box center [638, 170] width 145 height 12
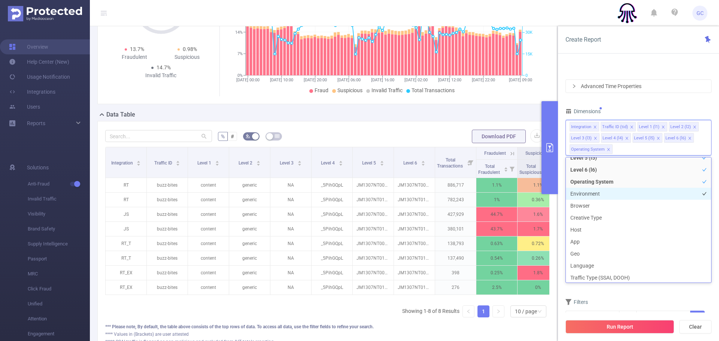
click at [595, 195] on li "Environment" at bounding box center [638, 194] width 145 height 12
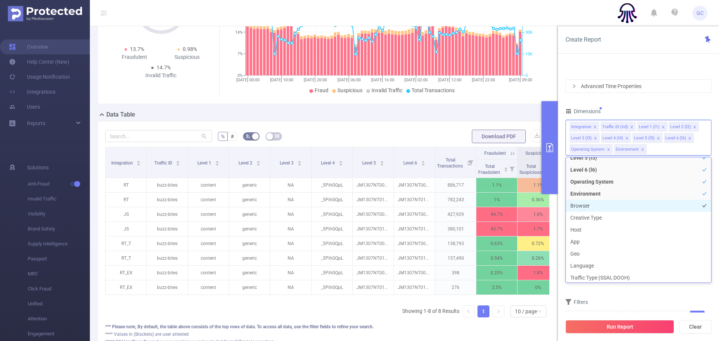
click at [587, 205] on li "Browser" at bounding box center [638, 206] width 145 height 12
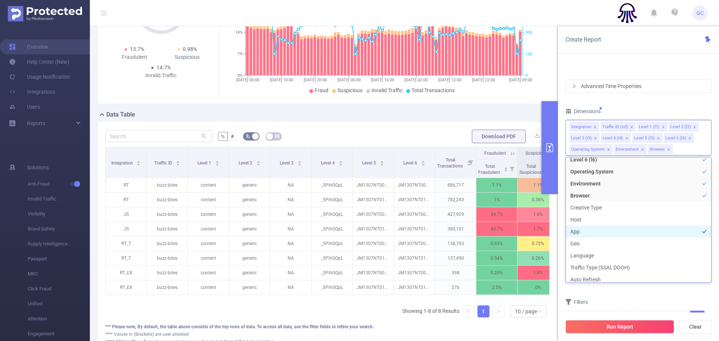
scroll to position [91, 0]
drag, startPoint x: 590, startPoint y: 219, endPoint x: 597, endPoint y: 225, distance: 8.8
click at [591, 220] on li "Host" at bounding box center [638, 218] width 145 height 12
drag, startPoint x: 598, startPoint y: 231, endPoint x: 617, endPoint y: 237, distance: 19.7
click at [600, 231] on li "App" at bounding box center [638, 230] width 145 height 12
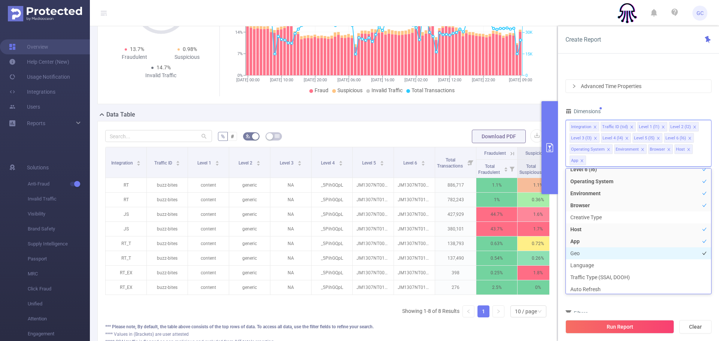
scroll to position [118, 0]
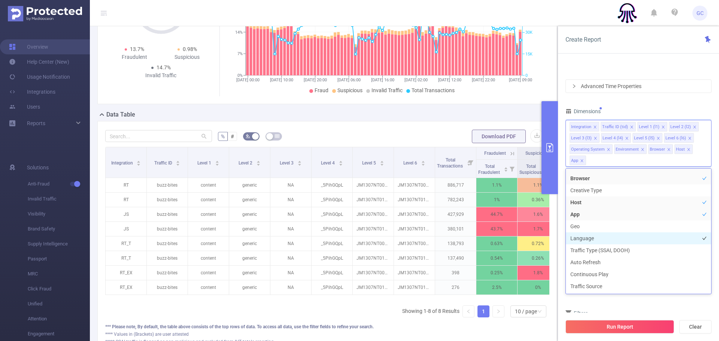
drag, startPoint x: 597, startPoint y: 237, endPoint x: 607, endPoint y: 240, distance: 10.3
click at [598, 237] on li "Language" at bounding box center [638, 238] width 145 height 12
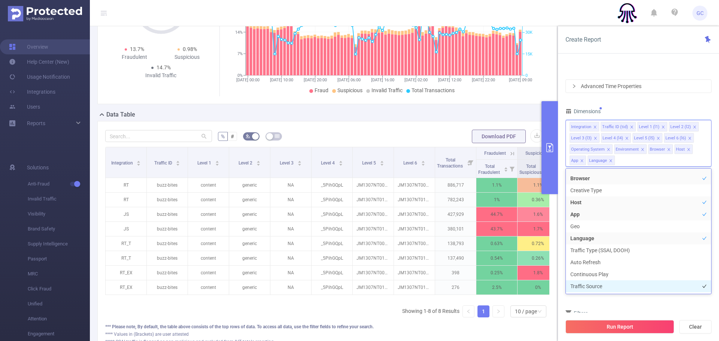
click at [643, 289] on li "Traffic Source" at bounding box center [638, 286] width 145 height 12
click at [698, 305] on form "Dimensions Integration Traffic ID (tid) Level 1 (l1) Level 2 (l2) Level 3 (l3) …" at bounding box center [638, 231] width 146 height 251
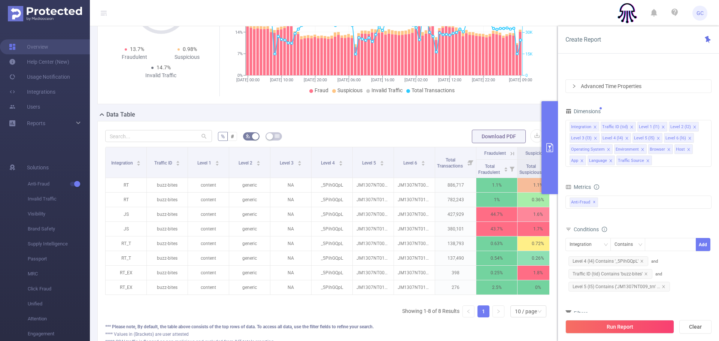
click at [629, 328] on button "Run Report" at bounding box center [619, 326] width 109 height 13
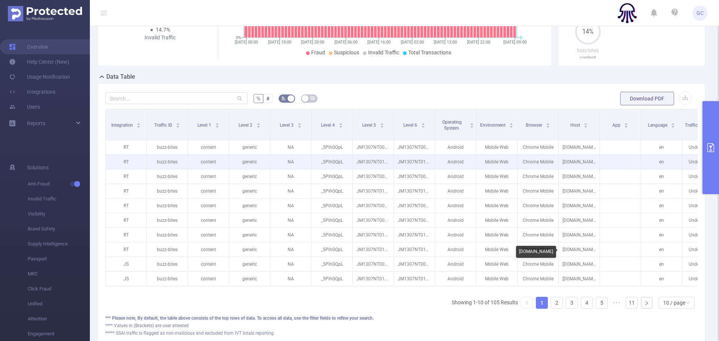
scroll to position [130, 0]
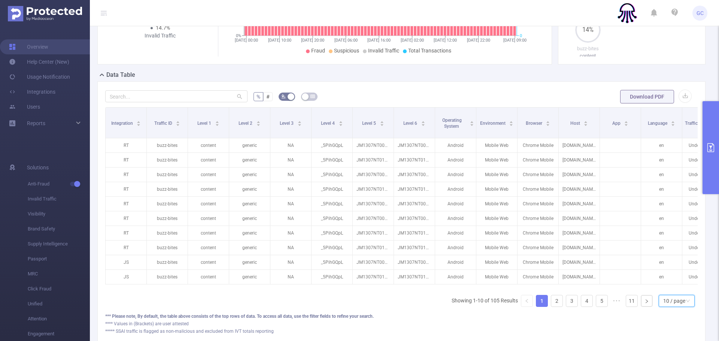
click at [675, 303] on div "10 / page" at bounding box center [674, 300] width 22 height 11
click at [669, 288] on li "50 / page" at bounding box center [676, 287] width 36 height 12
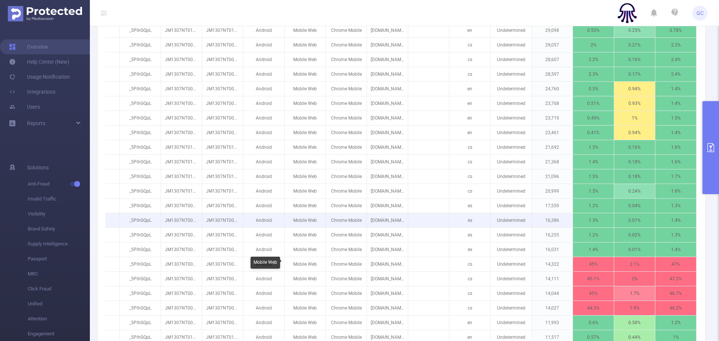
scroll to position [0, 191]
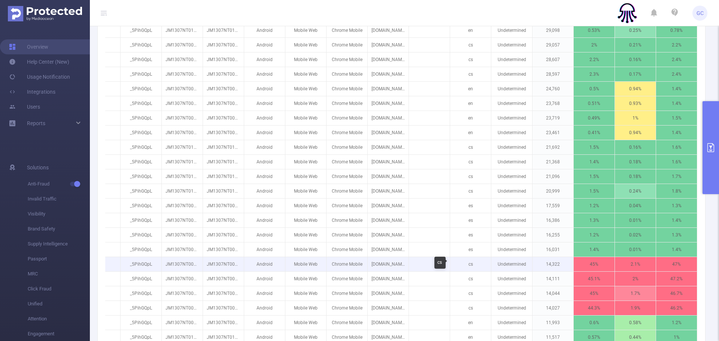
click at [470, 264] on p "cs" at bounding box center [470, 264] width 41 height 14
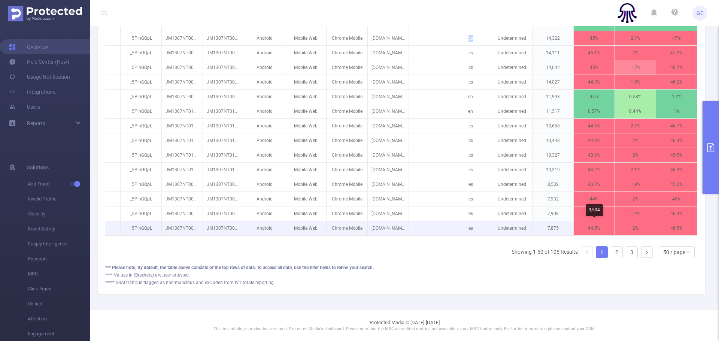
scroll to position [759, 0]
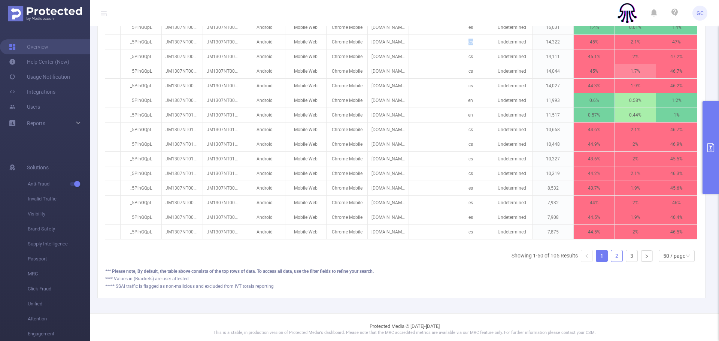
click at [617, 257] on link "2" at bounding box center [616, 255] width 11 height 11
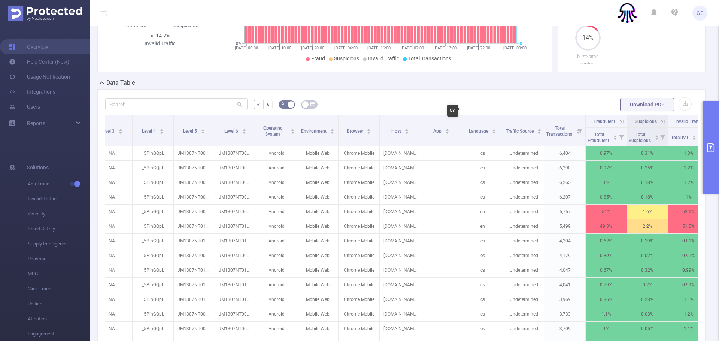
scroll to position [0, 0]
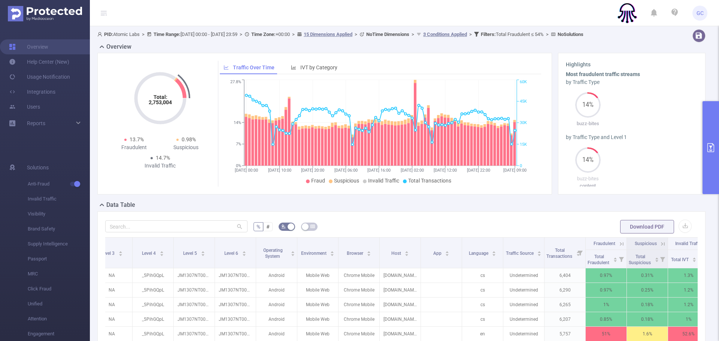
click at [713, 142] on button "primary" at bounding box center [710, 147] width 16 height 93
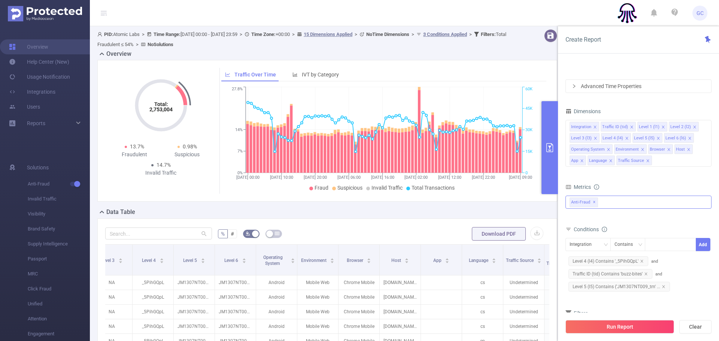
click at [582, 204] on span "Anti-Fraud ✕" at bounding box center [584, 202] width 28 height 10
click at [585, 231] on span at bounding box center [585, 231] width 6 height 6
click at [574, 245] on span at bounding box center [577, 244] width 9 height 9
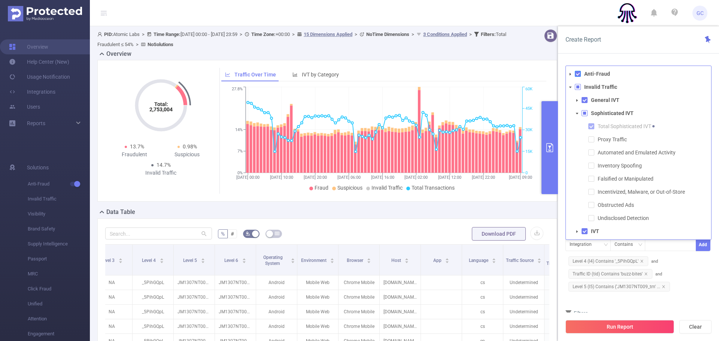
click at [577, 75] on span at bounding box center [578, 74] width 6 height 6
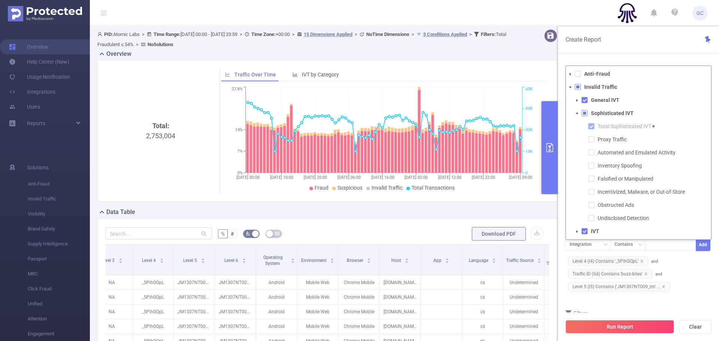
click at [592, 125] on span at bounding box center [591, 126] width 6 height 6
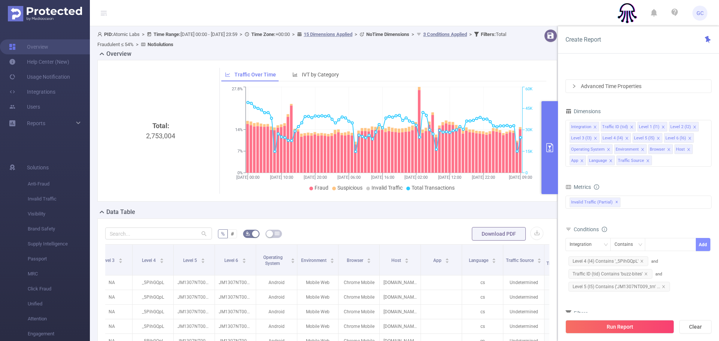
click at [699, 248] on button "Add" at bounding box center [703, 244] width 15 height 13
click at [622, 327] on button "Run Report" at bounding box center [619, 326] width 109 height 13
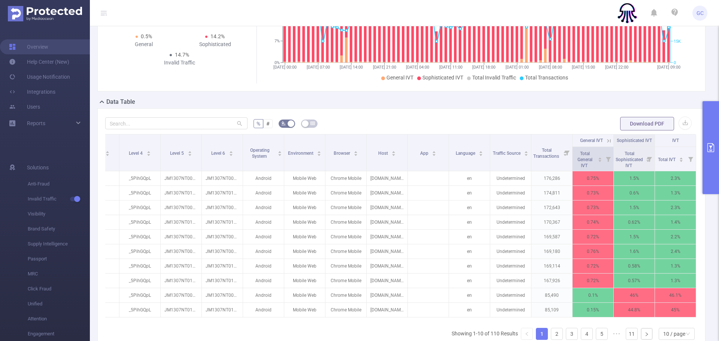
scroll to position [131, 0]
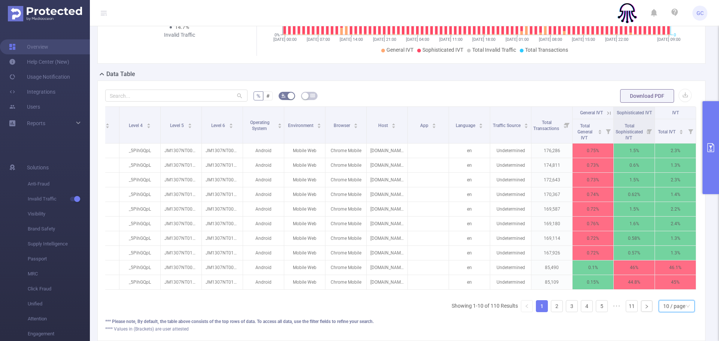
click at [668, 309] on div "10 / page" at bounding box center [674, 305] width 22 height 11
click at [664, 293] on li "50 / page" at bounding box center [676, 292] width 36 height 12
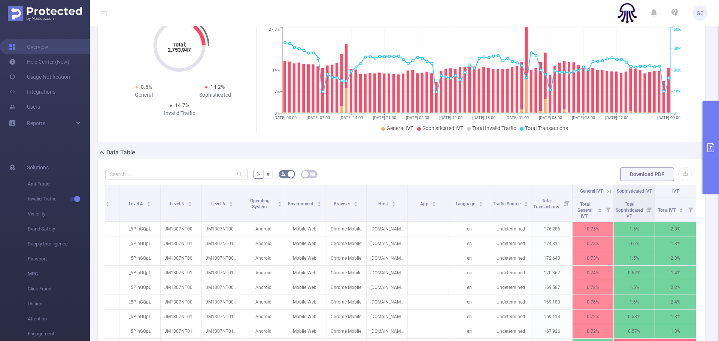
scroll to position [0, 0]
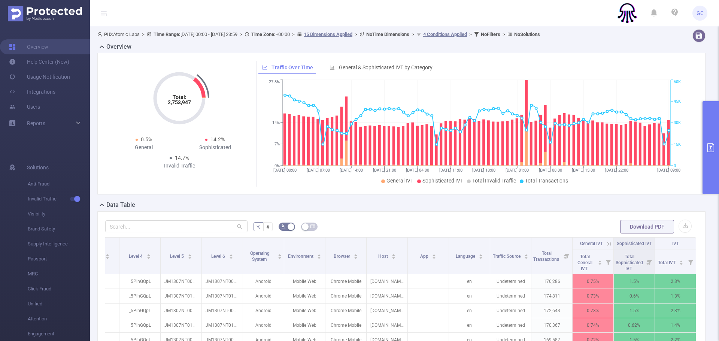
click at [709, 157] on button "primary" at bounding box center [710, 147] width 16 height 93
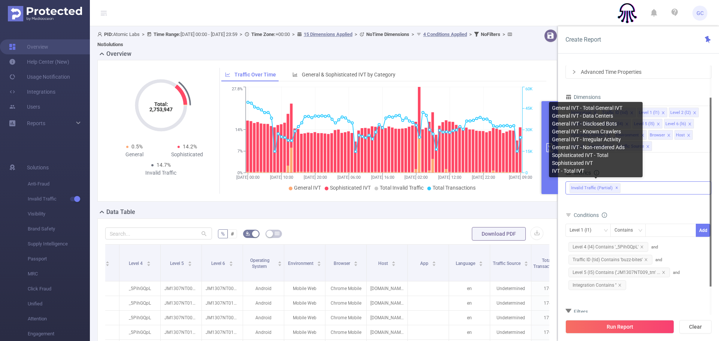
click at [591, 187] on span "Invalid Traffic (partial) ✕" at bounding box center [595, 188] width 51 height 10
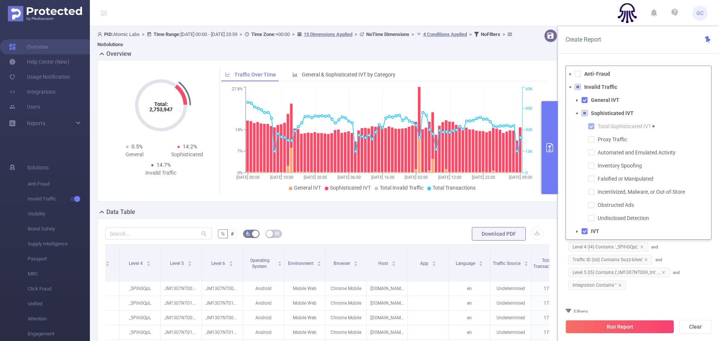
click at [592, 127] on span at bounding box center [591, 126] width 6 height 6
click at [584, 114] on span at bounding box center [585, 113] width 6 height 6
drag, startPoint x: 701, startPoint y: 277, endPoint x: 696, endPoint y: 287, distance: 11.2
click at [701, 277] on div "Level 1 (l1) Contains Add Level 4 (l4) Contains '_5PihGQpL' and Traffic ID (tid…" at bounding box center [638, 258] width 146 height 68
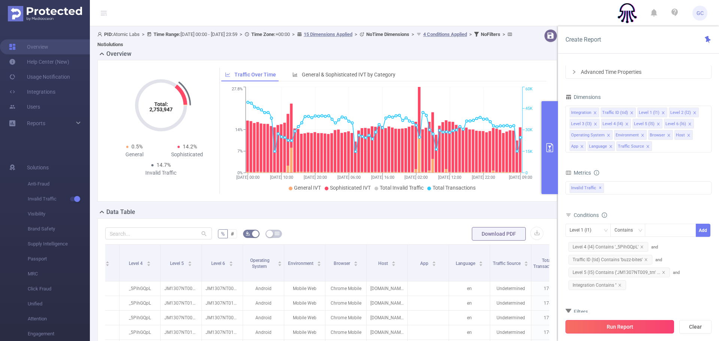
click at [616, 324] on button "Run Report" at bounding box center [619, 326] width 109 height 13
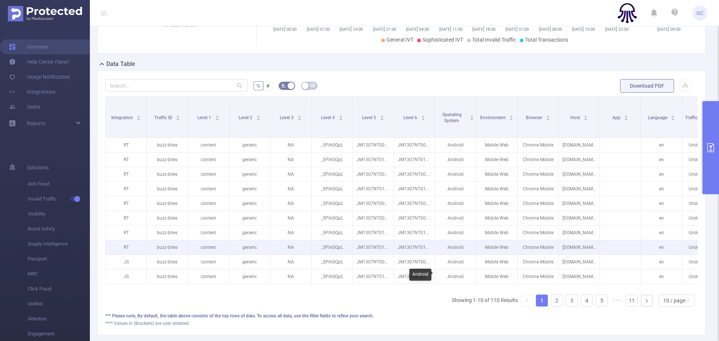
scroll to position [182, 0]
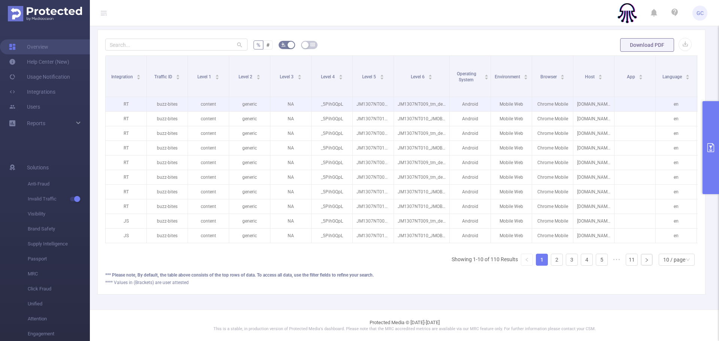
drag, startPoint x: 447, startPoint y: 91, endPoint x: 452, endPoint y: 108, distance: 17.4
click at [448, 94] on span at bounding box center [449, 76] width 4 height 41
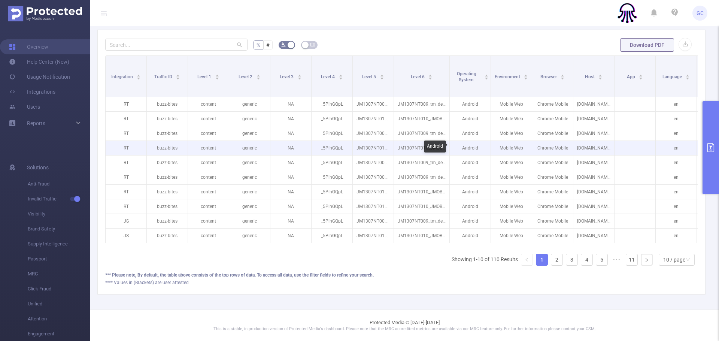
scroll to position [0, 207]
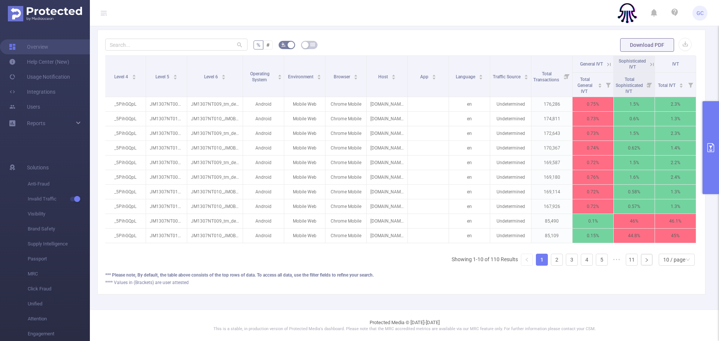
click at [650, 63] on icon at bounding box center [652, 64] width 7 height 7
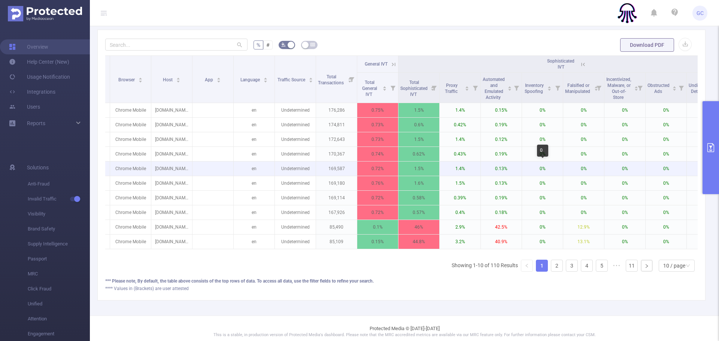
scroll to position [188, 0]
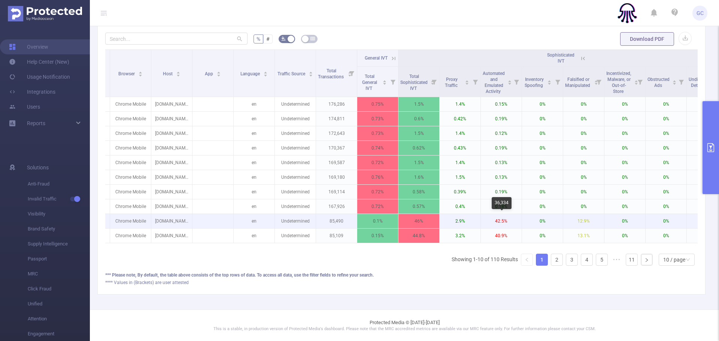
click at [499, 221] on p "42.5%" at bounding box center [501, 221] width 41 height 14
click at [503, 221] on p "42.5%" at bounding box center [501, 221] width 41 height 14
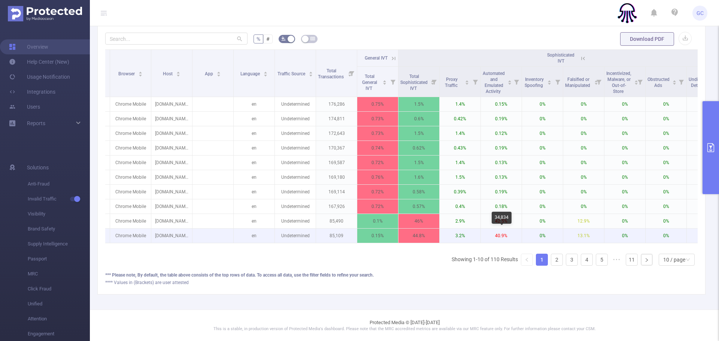
click at [497, 236] on p "40.9%" at bounding box center [501, 235] width 41 height 14
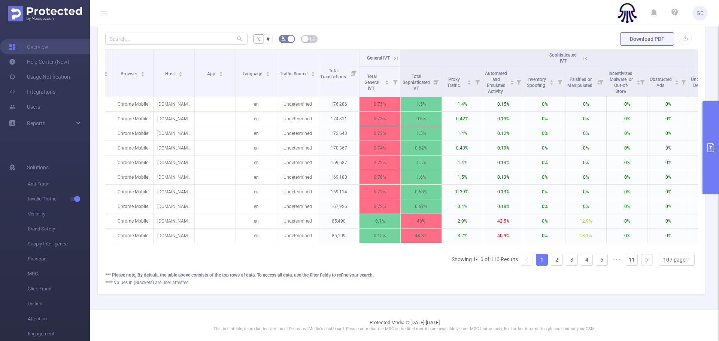
click at [425, 261] on div "Integration Traffic ID Level 1 Level 2 Level 3 Level 4 Level 5 Level 6 Operatin…" at bounding box center [401, 160] width 592 height 222
click at [680, 264] on div "10 / page" at bounding box center [674, 259] width 22 height 11
click at [676, 260] on div "10 / page" at bounding box center [674, 259] width 22 height 11
click at [672, 266] on div "Integration Traffic ID Level 1 Level 2 Level 3 Level 4 Level 5 Level 6 Operatin…" at bounding box center [401, 160] width 592 height 222
click at [673, 255] on div "10 / page" at bounding box center [674, 259] width 22 height 11
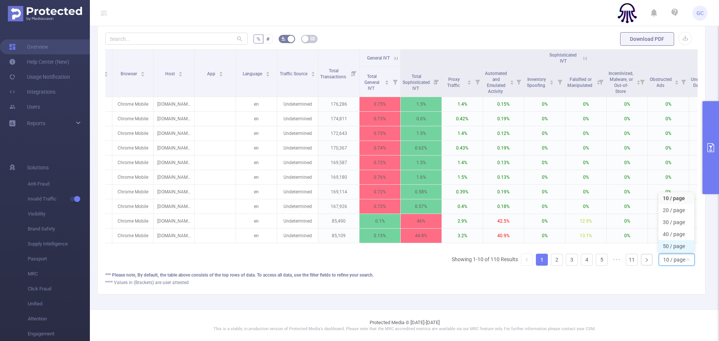
click at [672, 247] on li "50 / page" at bounding box center [676, 246] width 36 height 12
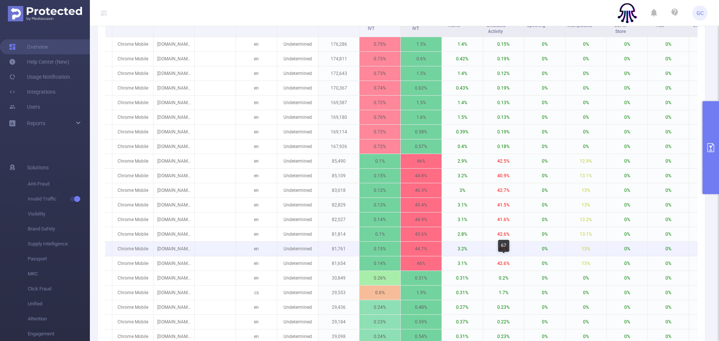
scroll to position [233, 0]
